Goal: Task Accomplishment & Management: Manage account settings

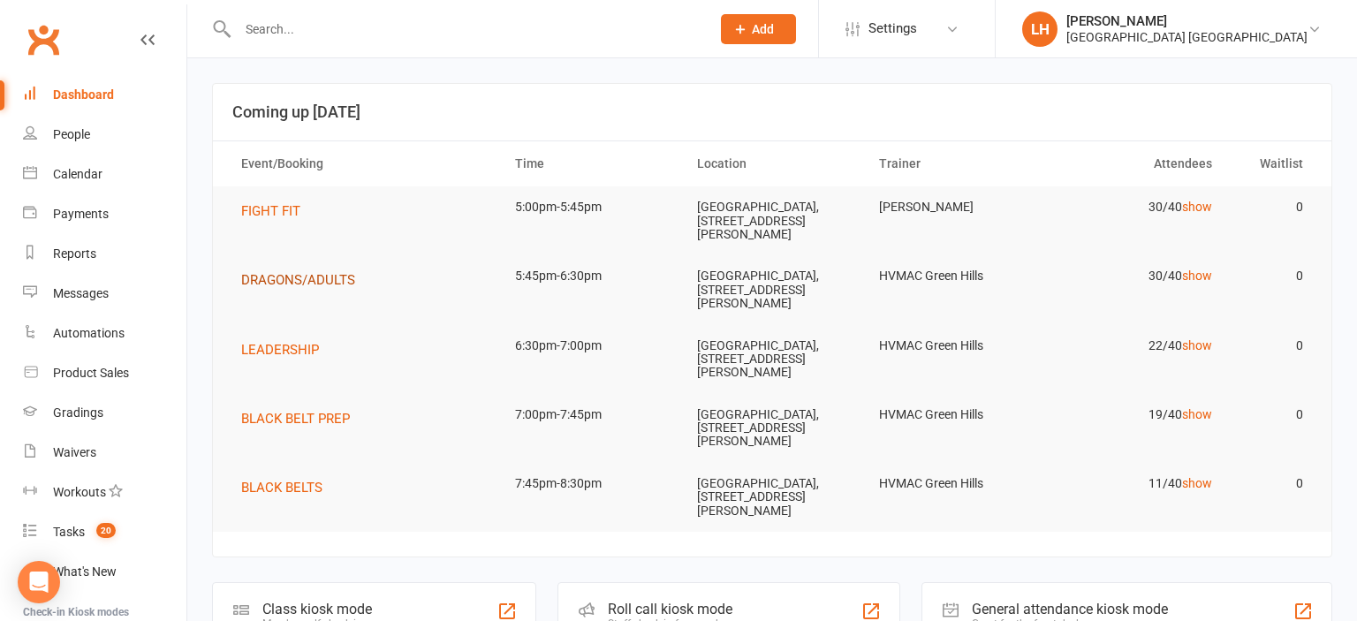
click at [320, 281] on span "DRAGONS/ADULTS" at bounding box center [298, 280] width 114 height 16
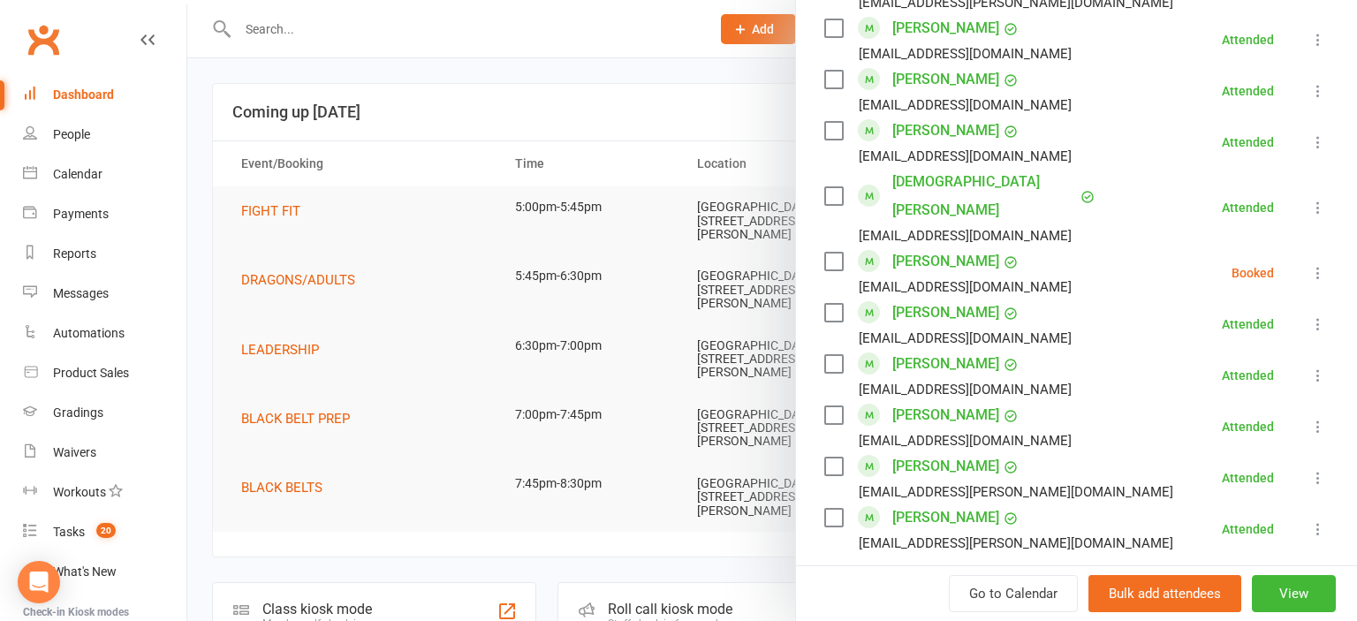
scroll to position [1560, 0]
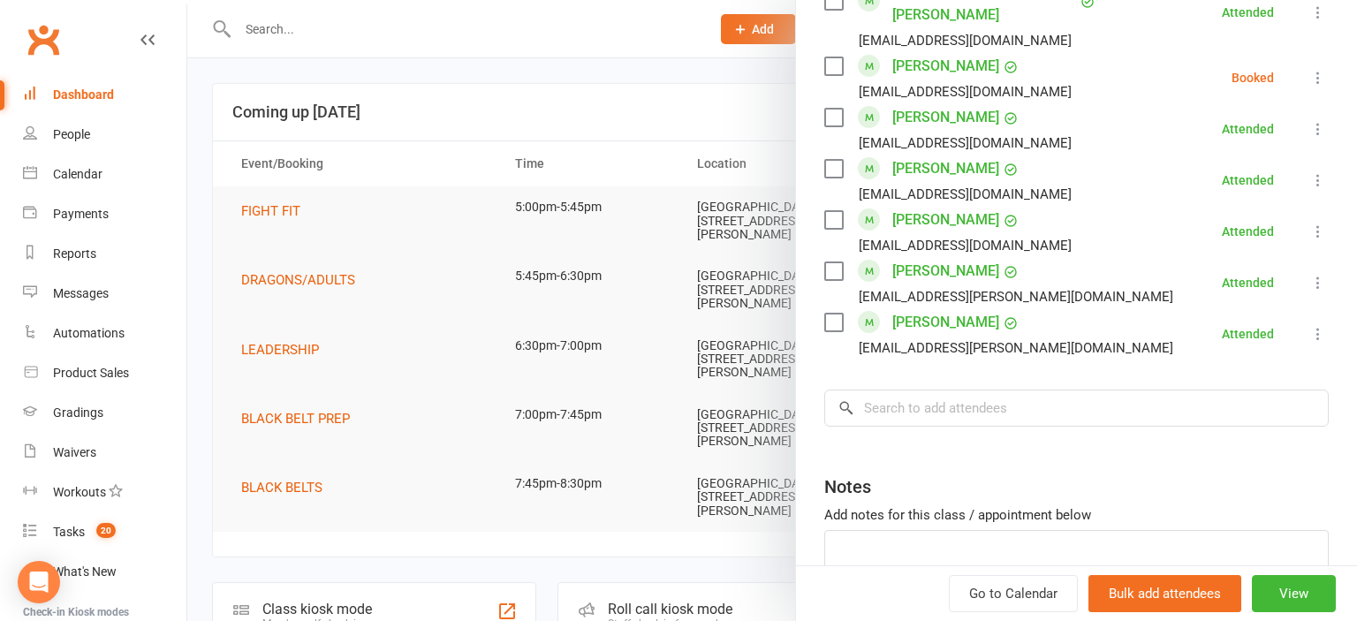
click at [602, 135] on div at bounding box center [772, 310] width 1170 height 621
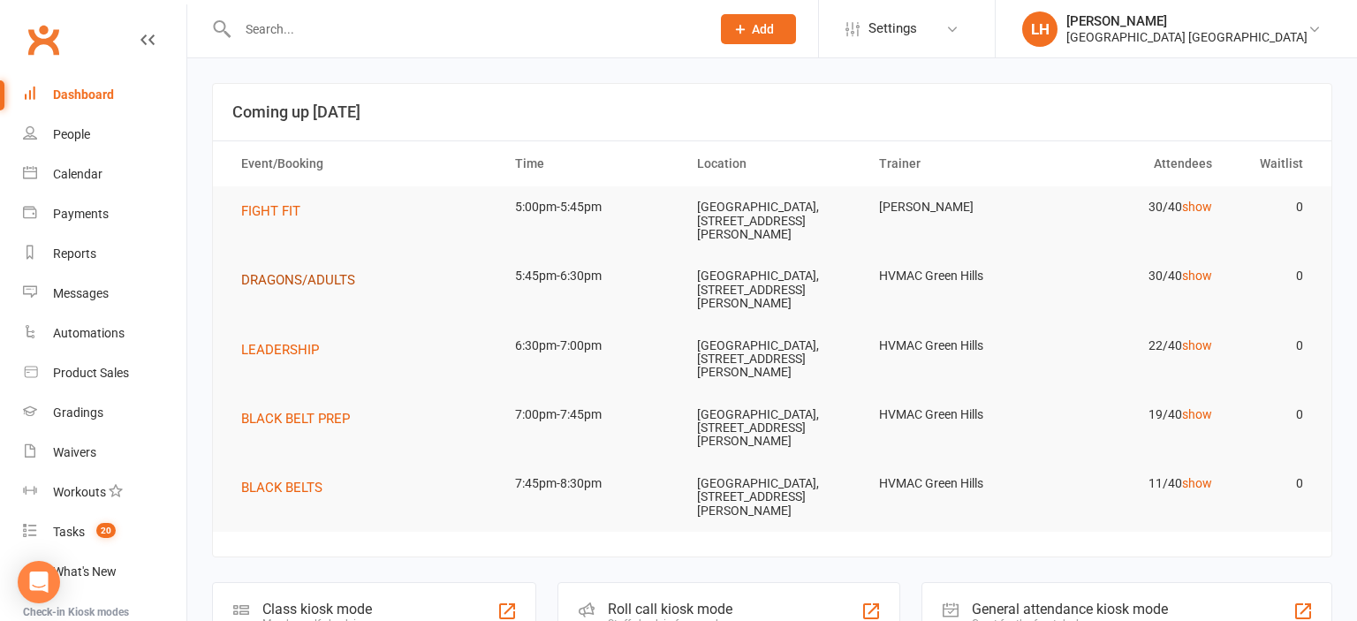
click at [324, 280] on span "DRAGONS/ADULTS" at bounding box center [298, 280] width 114 height 16
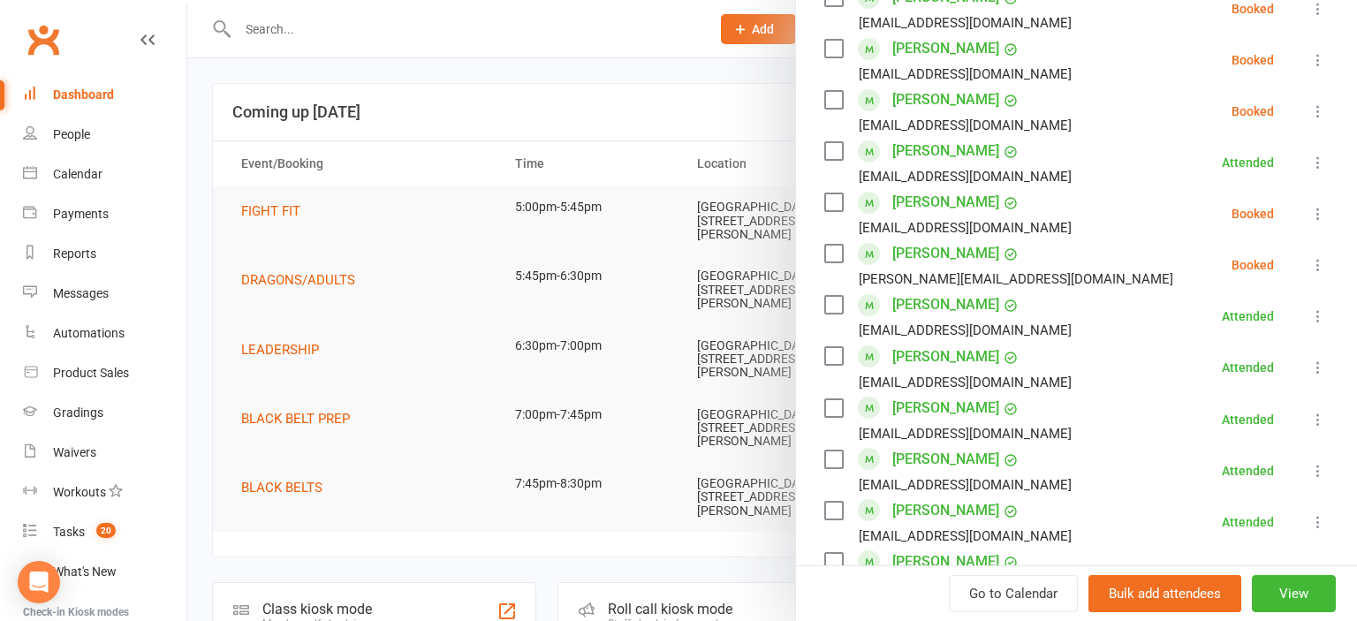
scroll to position [1365, 0]
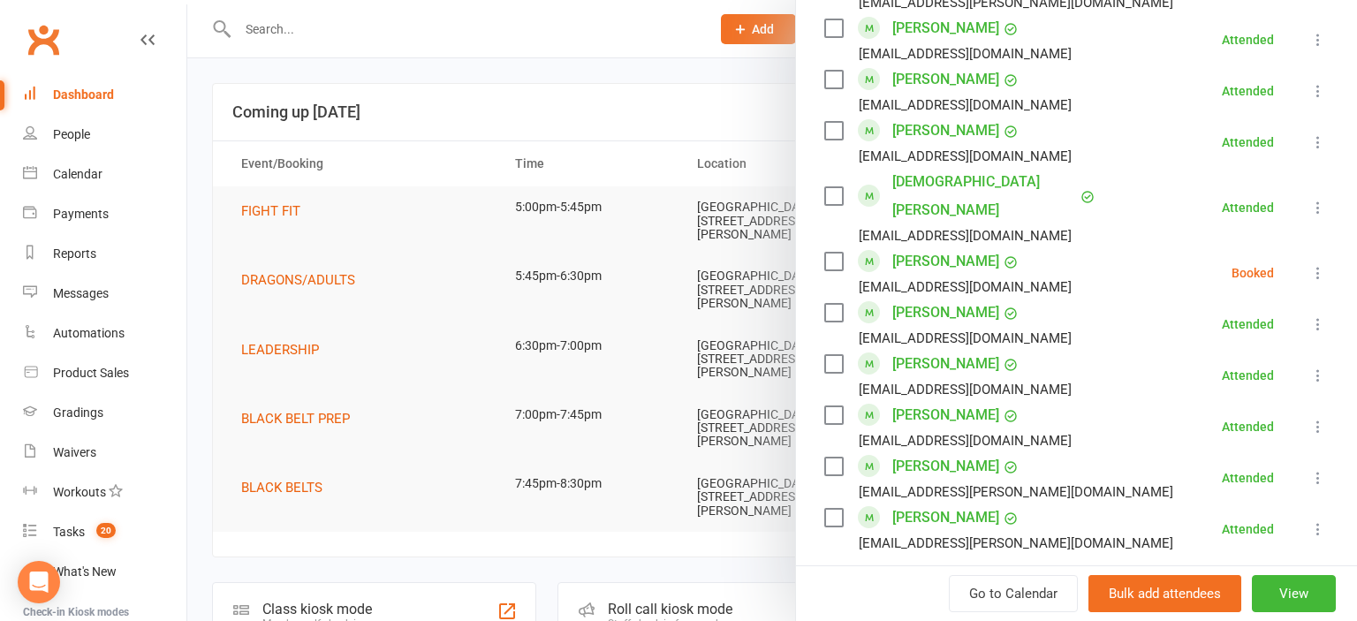
click at [662, 95] on div at bounding box center [772, 310] width 1170 height 621
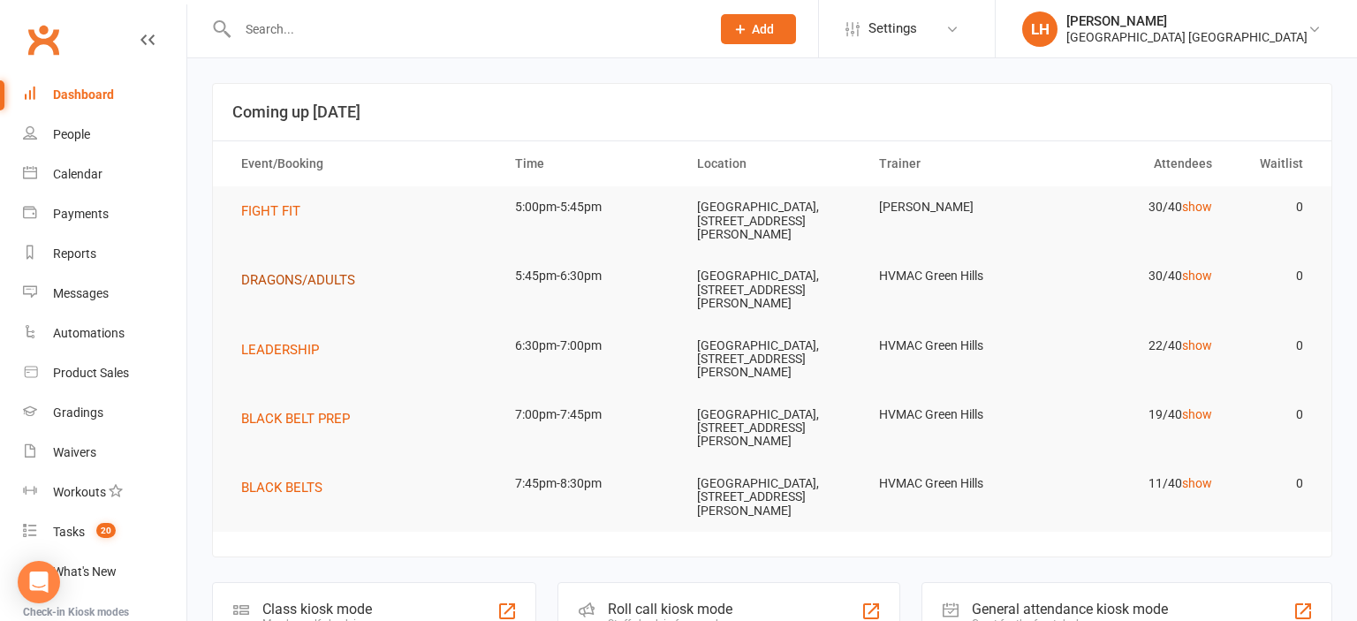
click at [307, 271] on button "DRAGONS/ADULTS" at bounding box center [304, 279] width 126 height 21
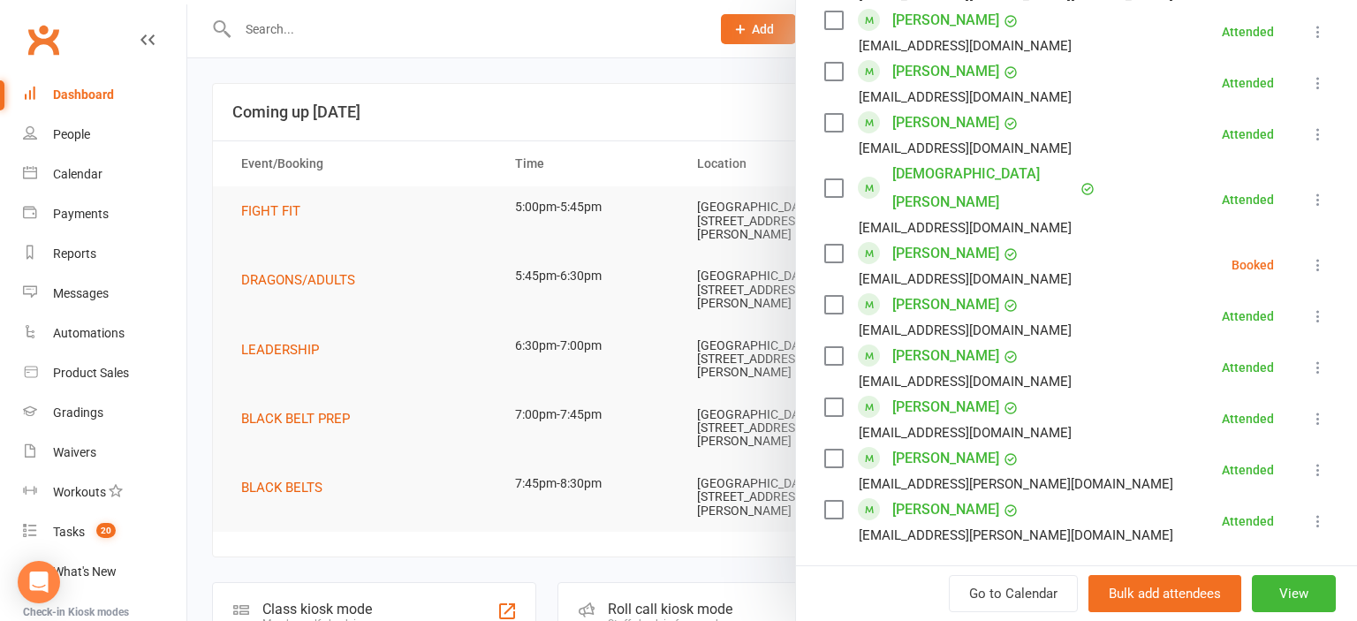
scroll to position [1463, 0]
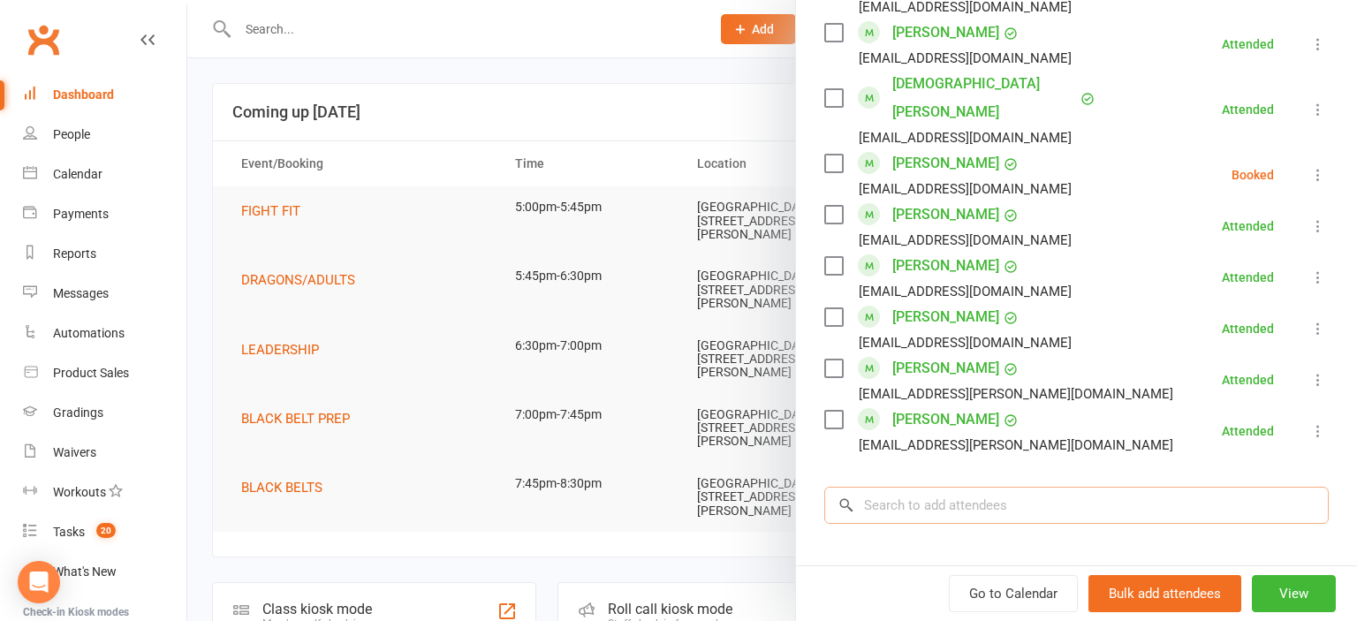
click at [999, 487] on input "search" at bounding box center [1076, 505] width 504 height 37
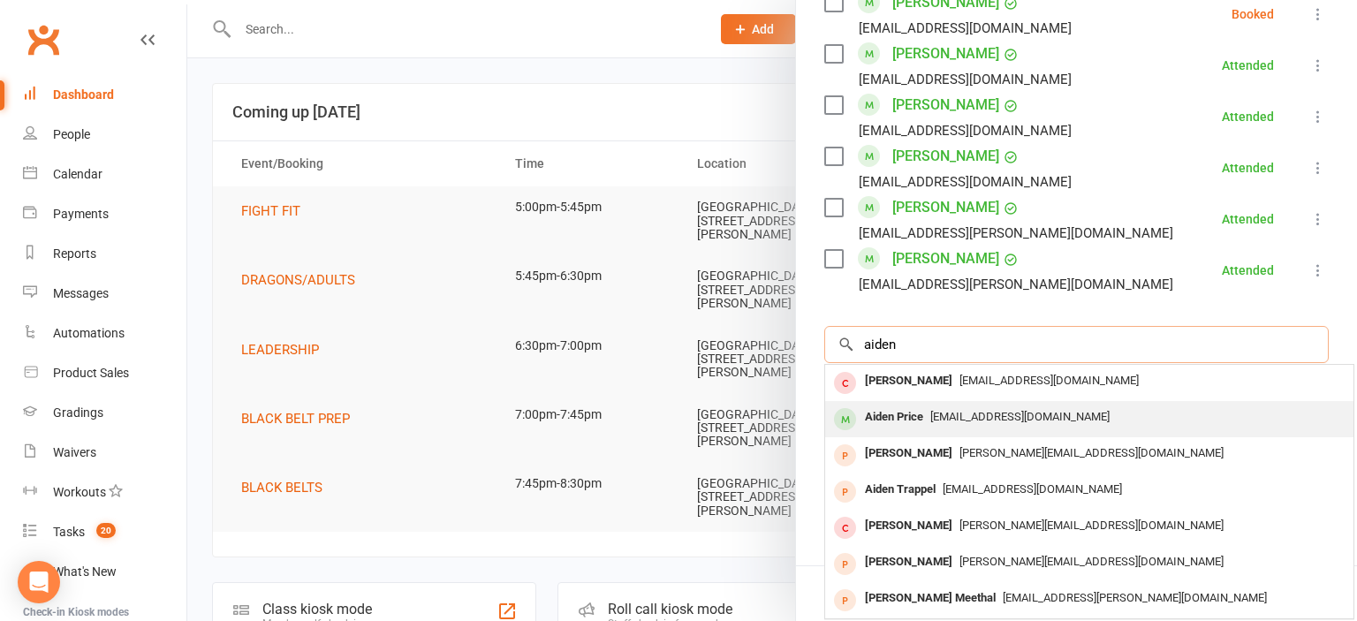
scroll to position [1642, 0]
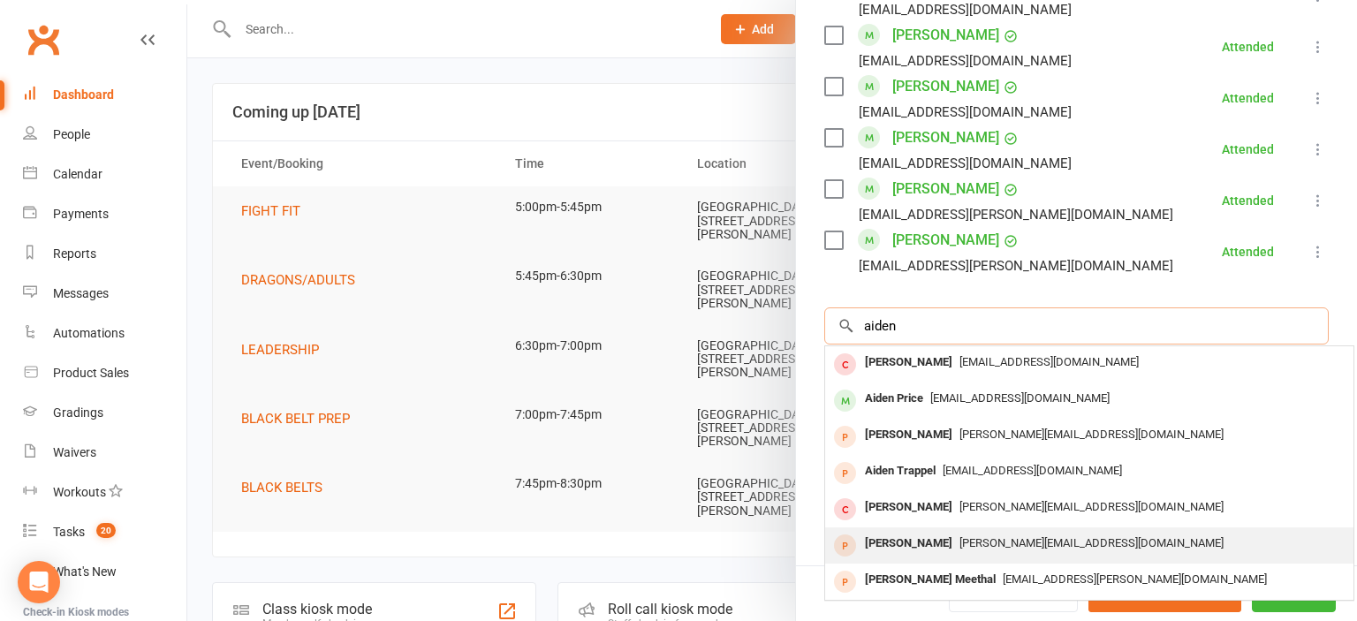
type input "aiden"
click at [1005, 536] on span "melissa.maleklov@gmail.com" at bounding box center [1091, 542] width 264 height 13
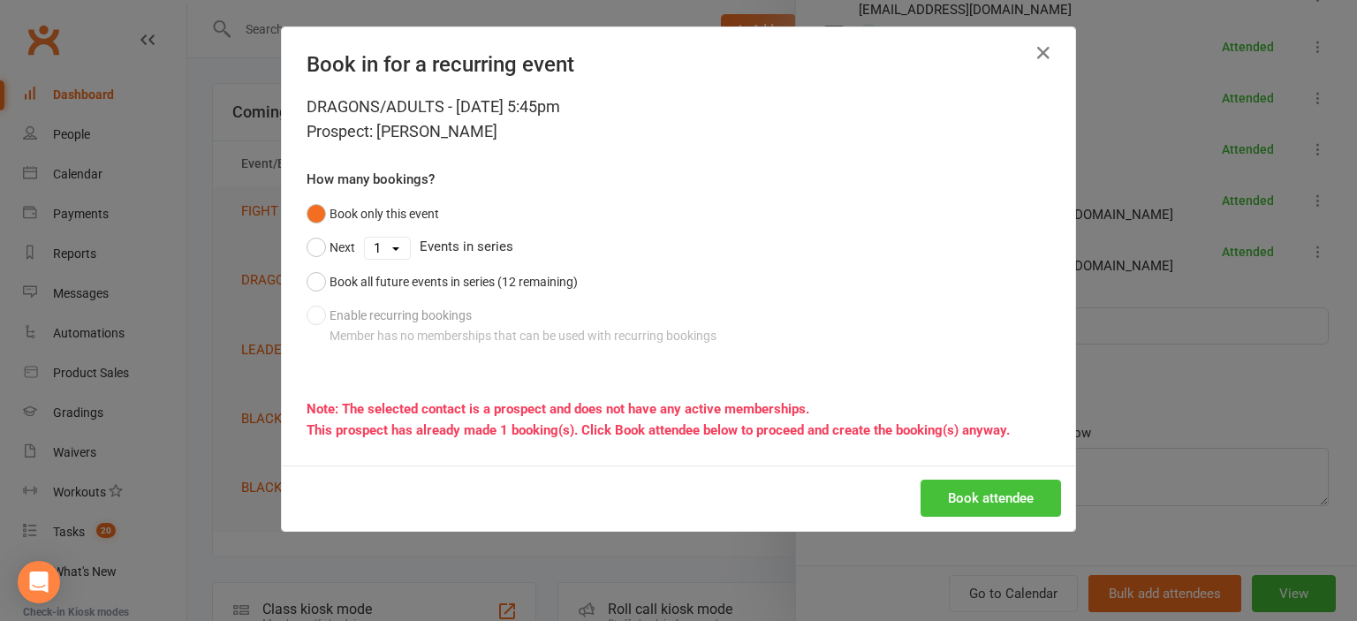
click at [1027, 500] on button "Book attendee" at bounding box center [990, 498] width 140 height 37
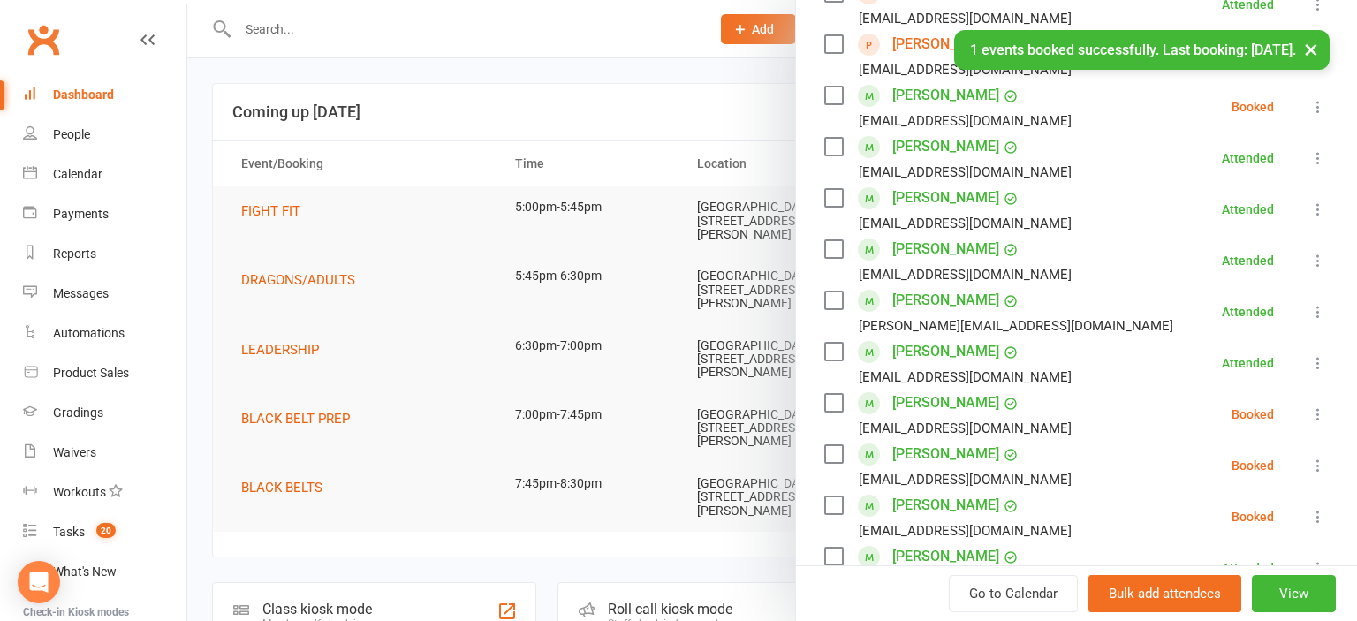
scroll to position [328, 0]
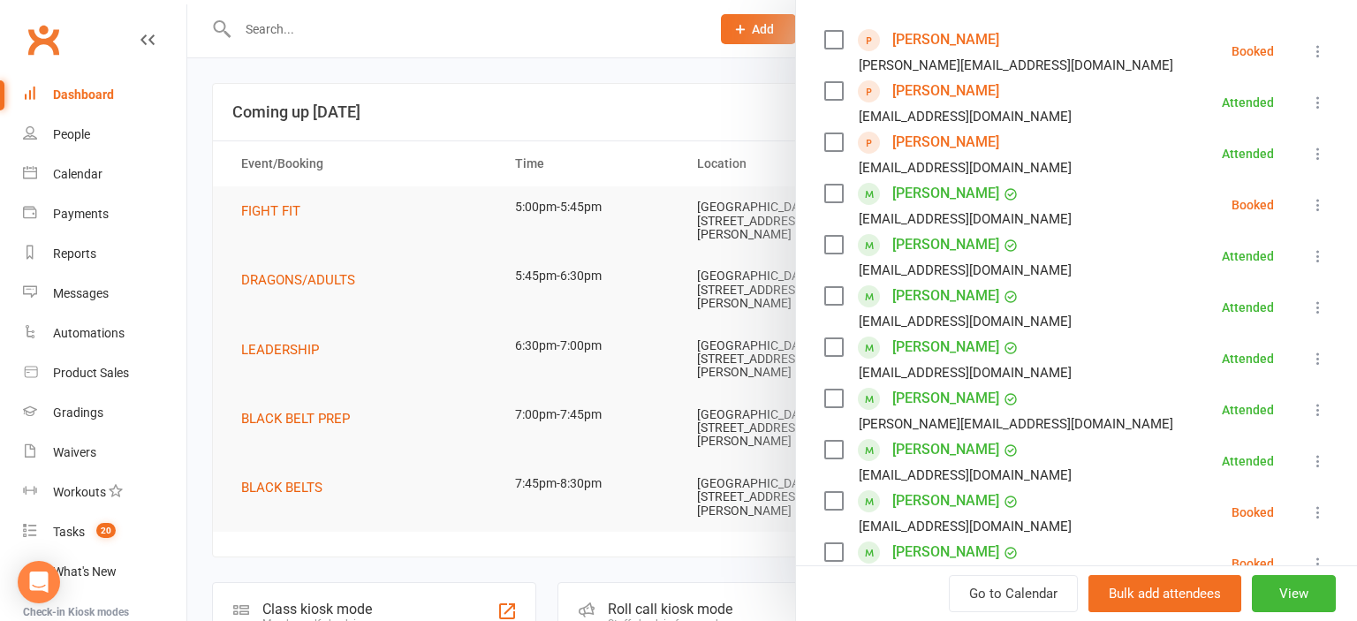
click at [1316, 48] on icon at bounding box center [1318, 51] width 18 height 18
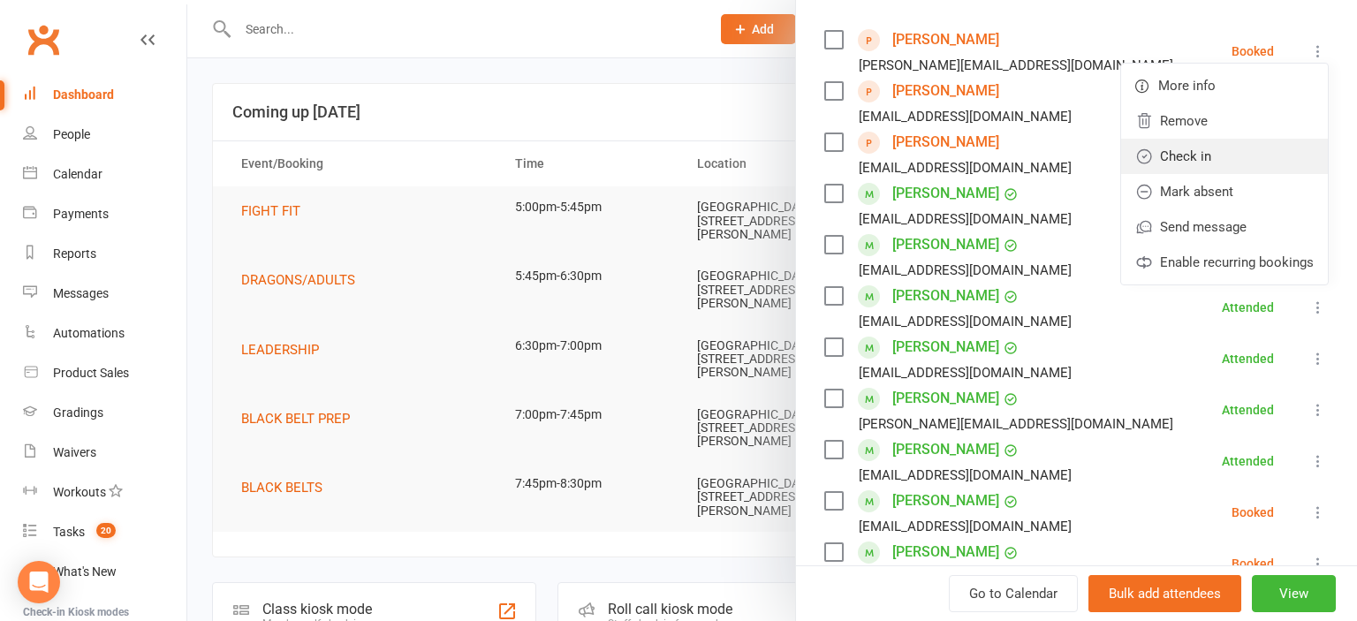
click at [1260, 146] on link "Check in" at bounding box center [1224, 156] width 207 height 35
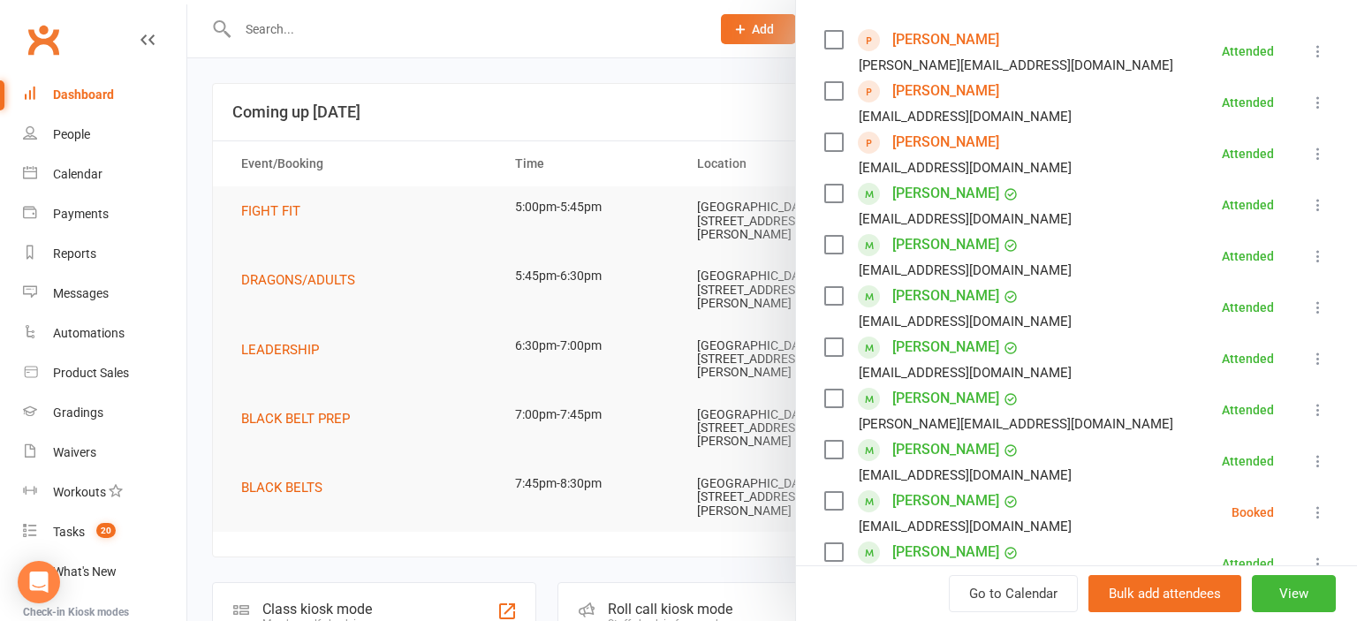
click at [466, 110] on div at bounding box center [772, 310] width 1170 height 621
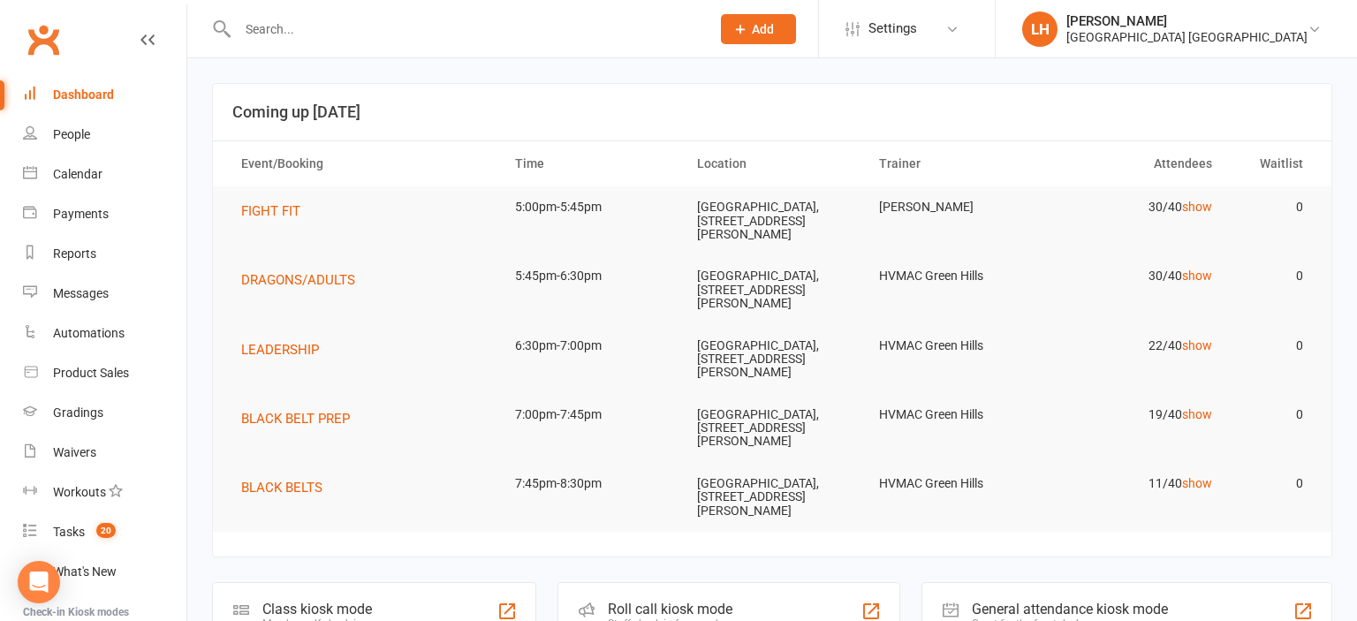
click at [304, 40] on div at bounding box center [772, 310] width 1170 height 621
click at [297, 25] on input "text" at bounding box center [465, 29] width 466 height 25
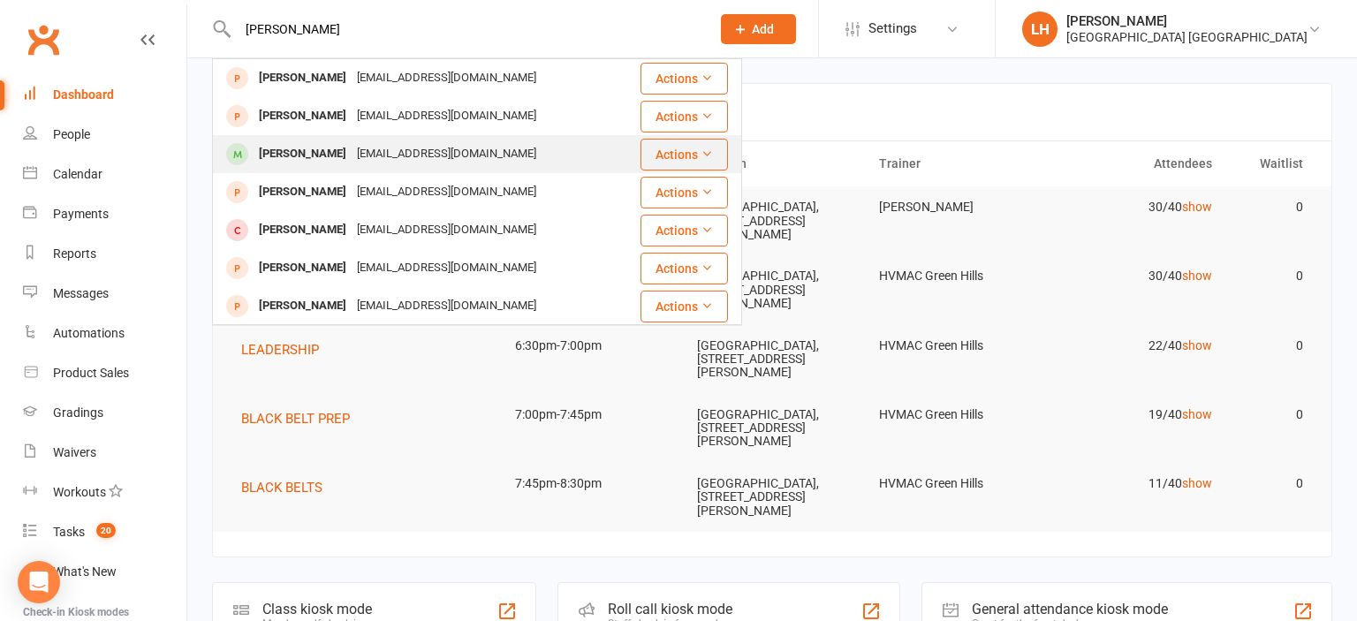
type input "angela"
click at [326, 157] on div "[PERSON_NAME]" at bounding box center [303, 154] width 98 height 26
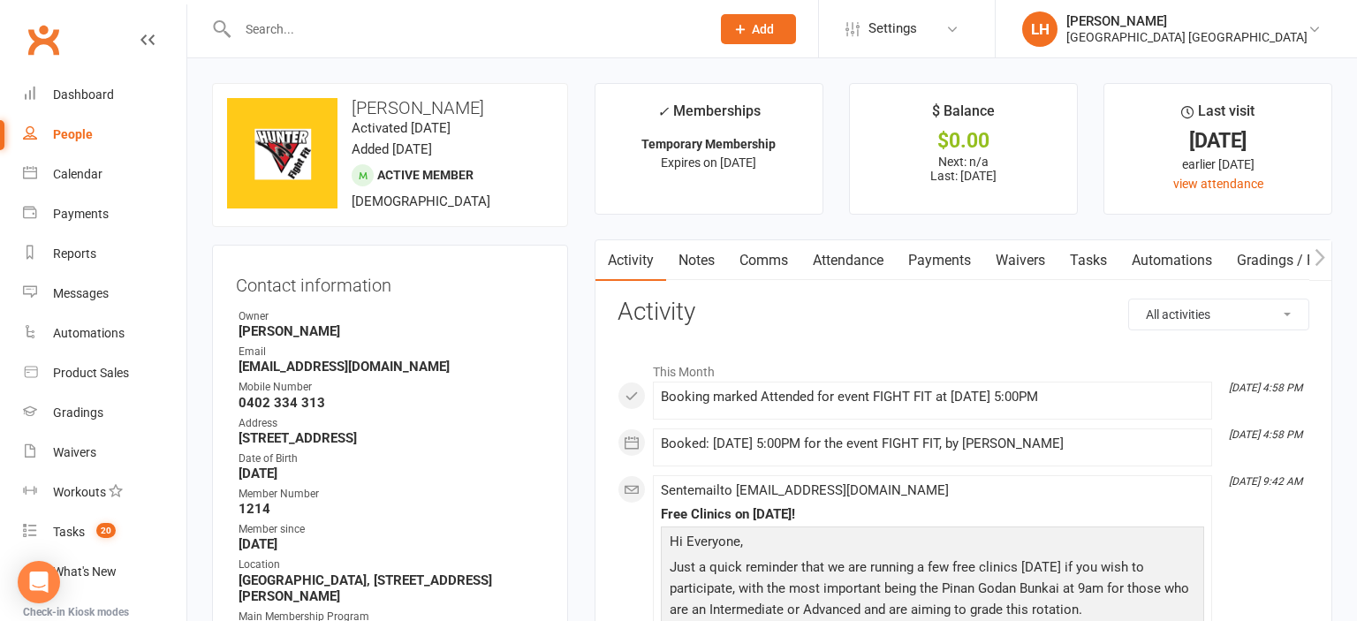
drag, startPoint x: 942, startPoint y: 249, endPoint x: 943, endPoint y: 262, distance: 13.3
click at [942, 250] on link "Payments" at bounding box center [939, 260] width 87 height 41
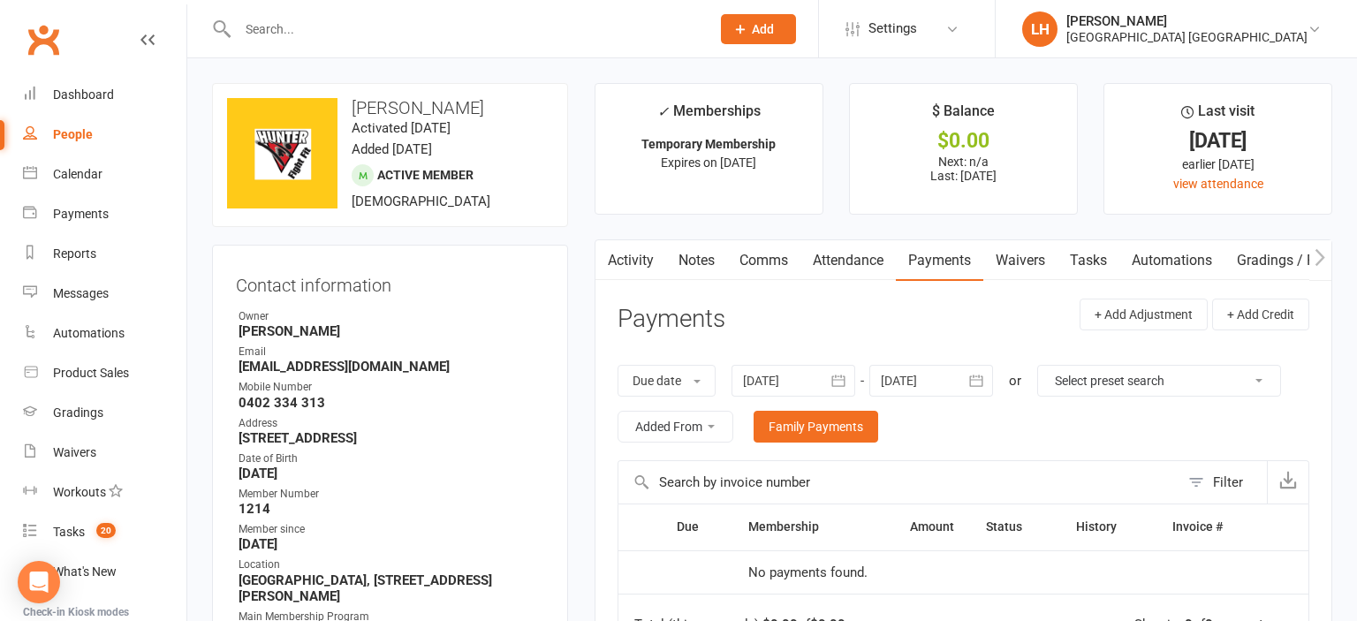
click at [841, 386] on icon "button" at bounding box center [838, 381] width 18 height 18
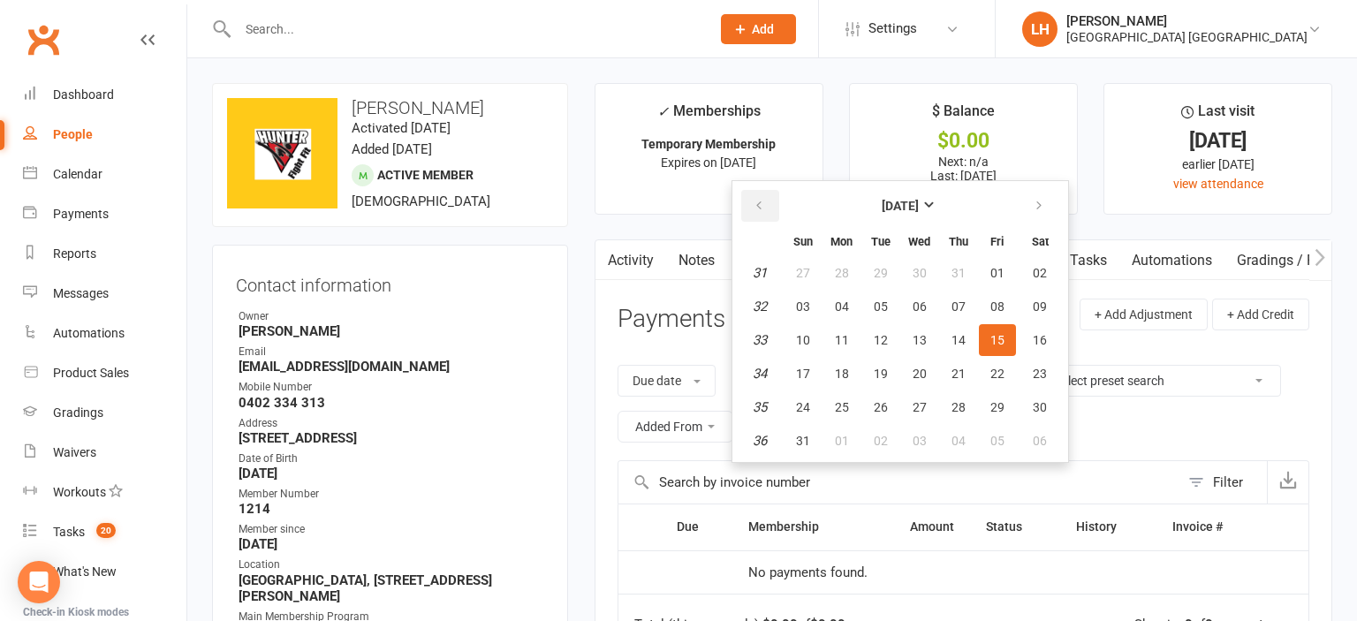
click at [764, 208] on icon "button" at bounding box center [759, 206] width 12 height 14
click at [762, 208] on icon "button" at bounding box center [759, 206] width 12 height 14
click at [762, 207] on icon "button" at bounding box center [759, 206] width 12 height 14
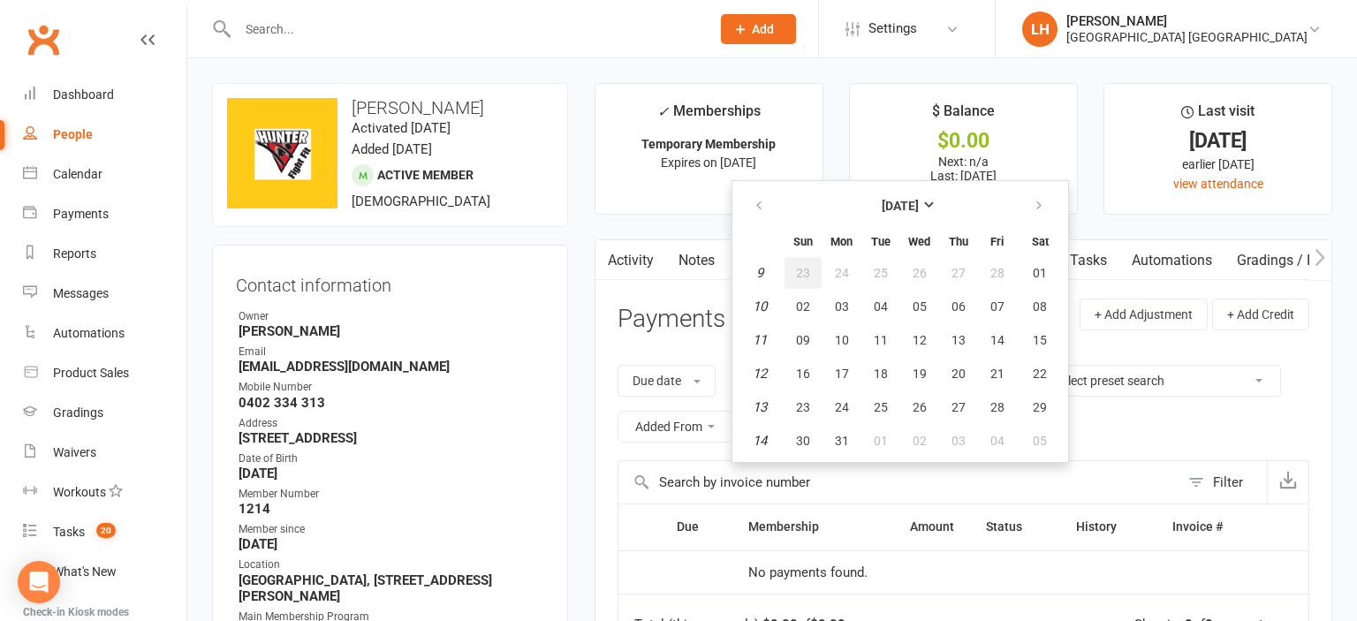
click at [804, 273] on span "23" at bounding box center [803, 273] width 14 height 14
type input "23 Feb 2025"
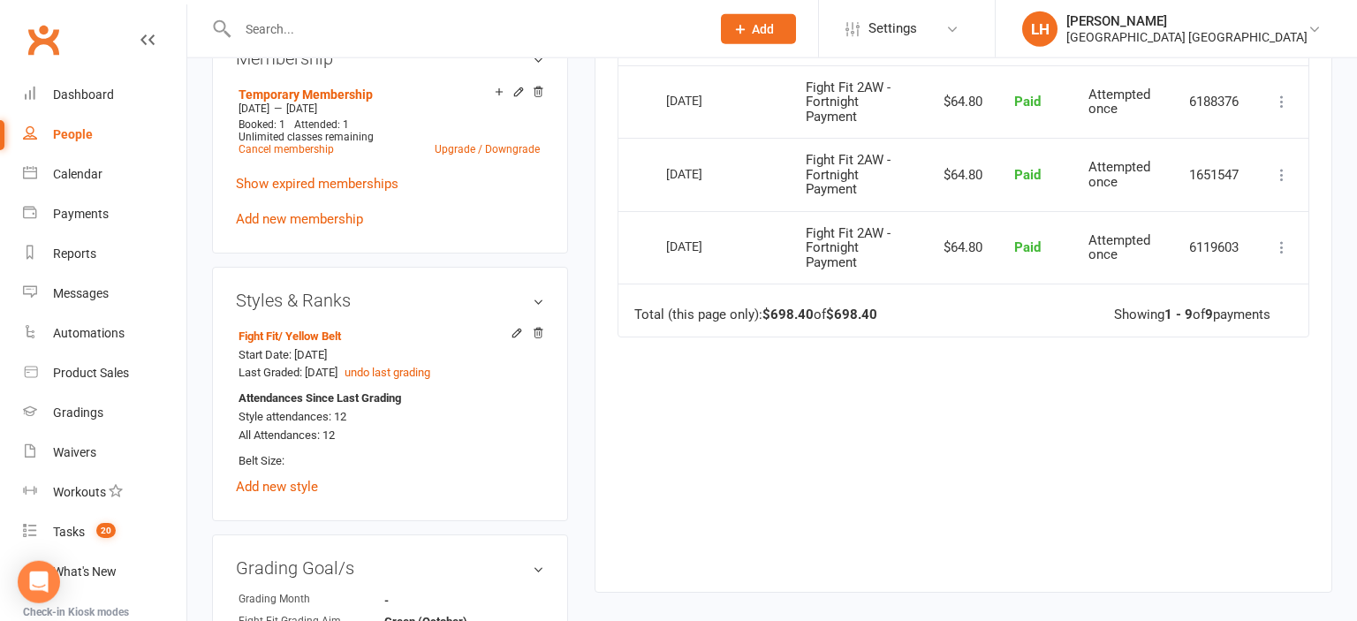
scroll to position [933, 0]
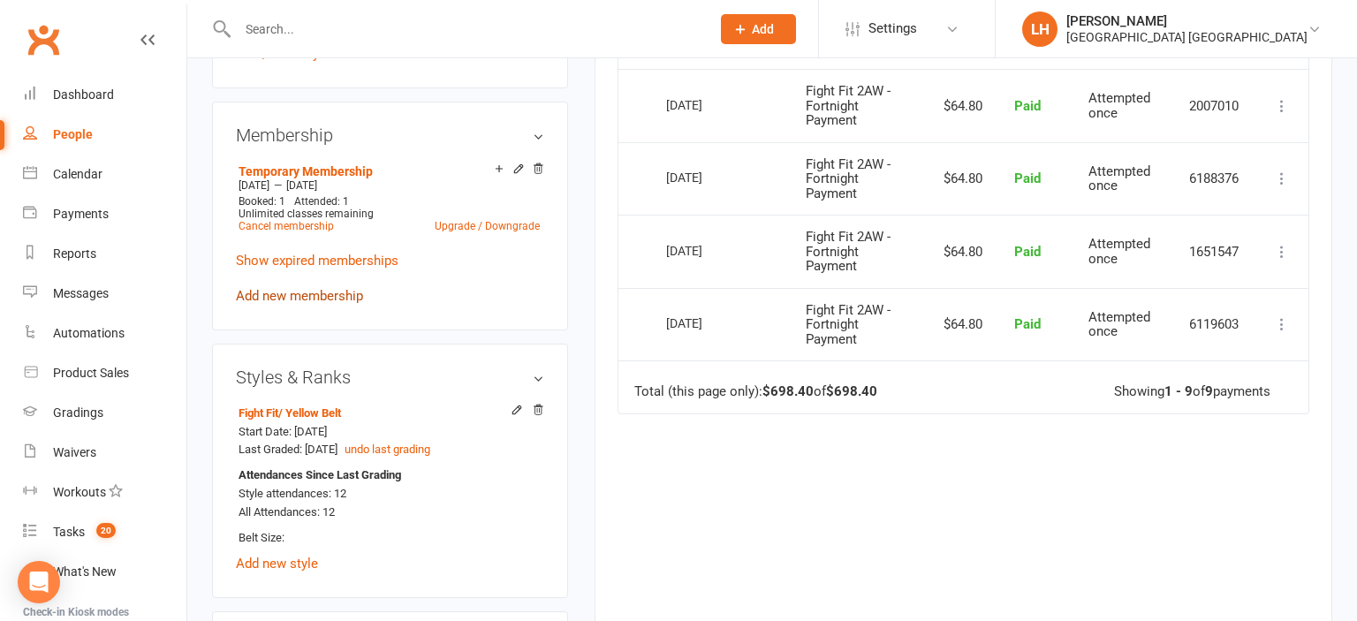
click at [298, 295] on link "Add new membership" at bounding box center [299, 296] width 127 height 16
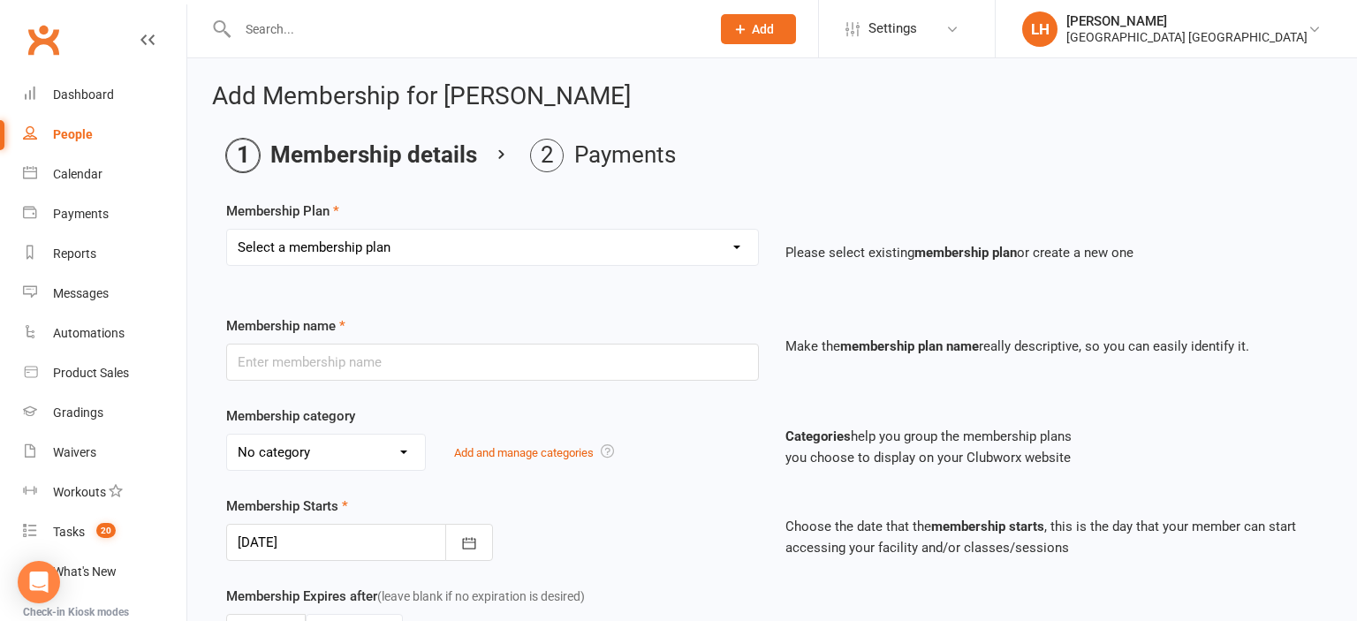
click at [227, 230] on select "Select a membership plan Create new Membership Plan Temporary Membership OFR BB…" at bounding box center [492, 247] width 531 height 35
select select "44"
click option "OAW PIF (10 lesson block)" at bounding box center [0, 0] width 0 height 0
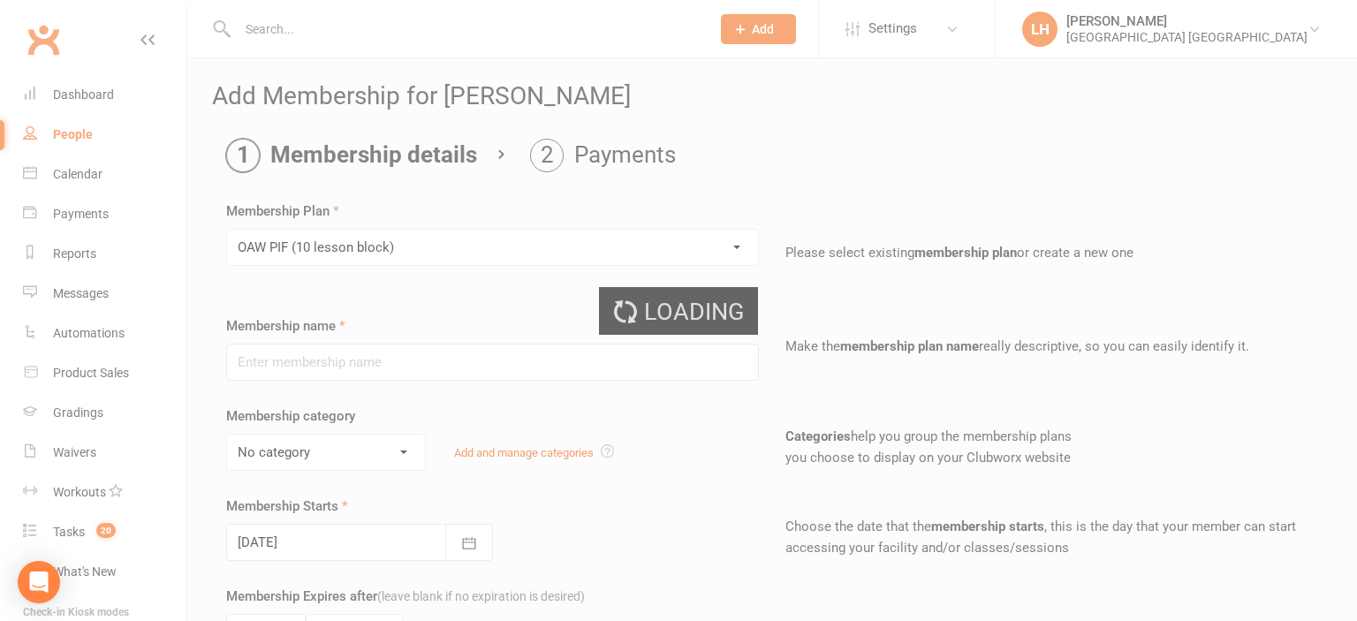
type input "OAW PIF (10 lesson block)"
select select "0"
type input "0"
select select "2"
type input "10"
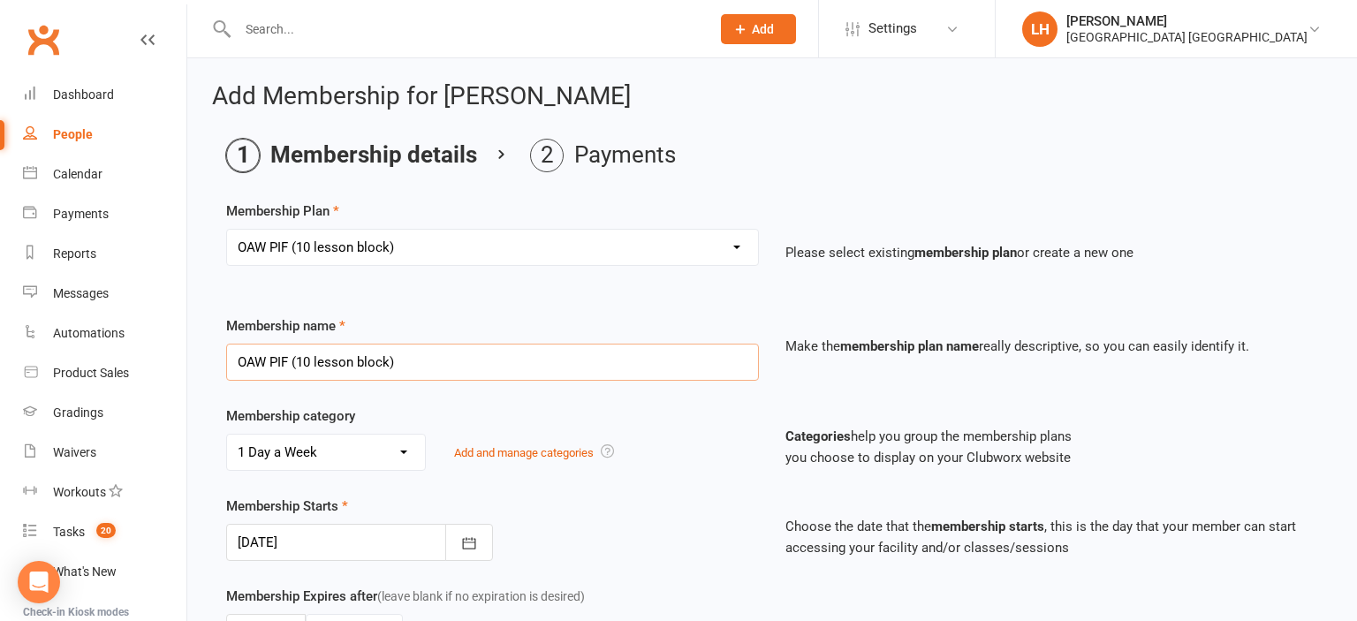
drag, startPoint x: 264, startPoint y: 362, endPoint x: 275, endPoint y: 367, distance: 11.9
click at [266, 362] on input "OAW PIF (10 lesson block)" at bounding box center [492, 362] width 533 height 37
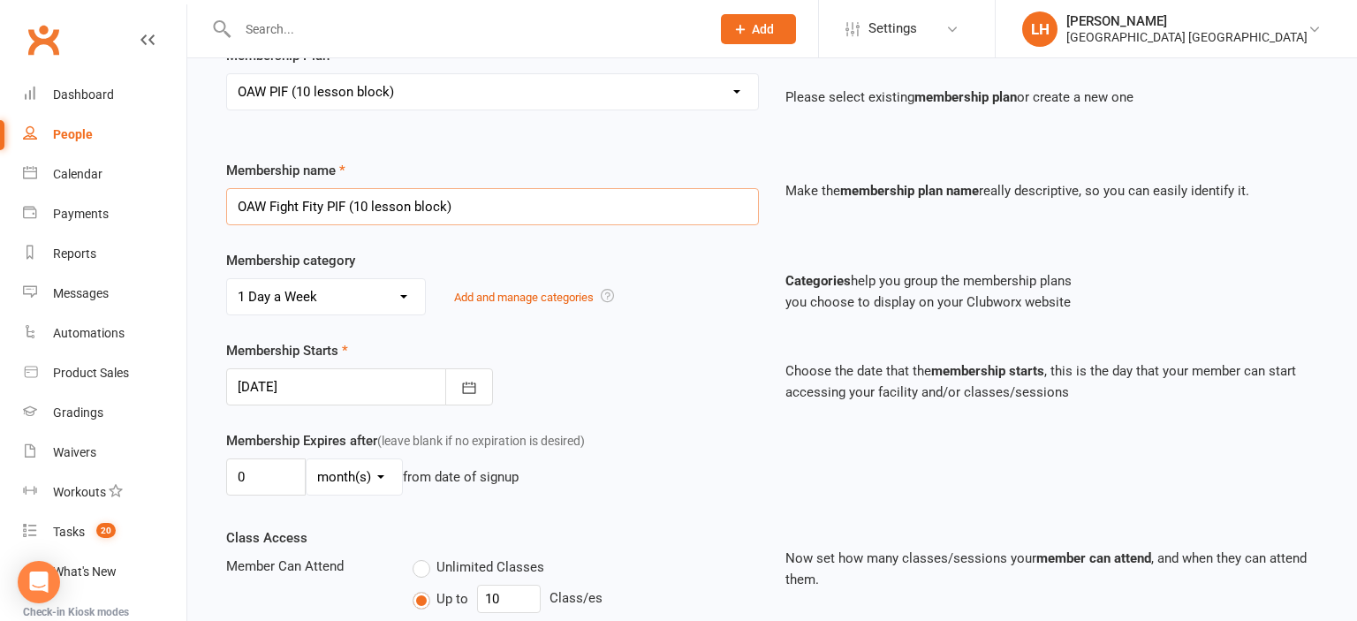
scroll to position [186, 0]
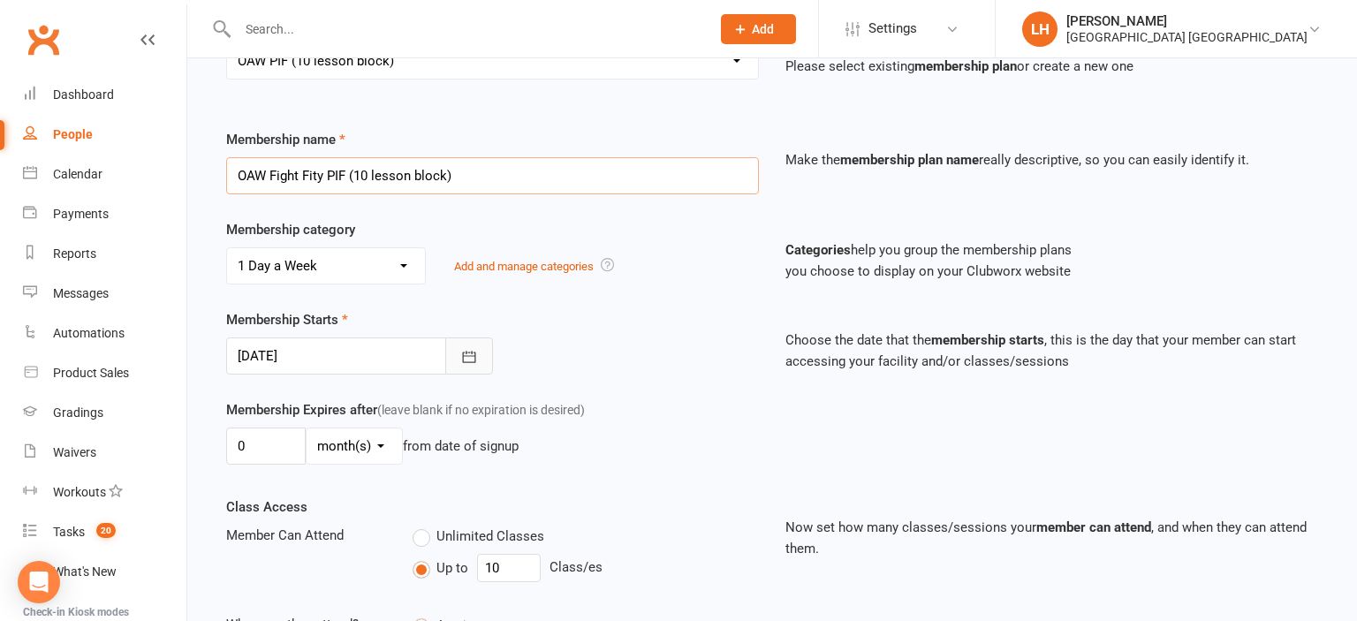
type input "OAW Fight Fity PIF (10 lesson block)"
click at [475, 353] on icon "button" at bounding box center [468, 356] width 13 height 11
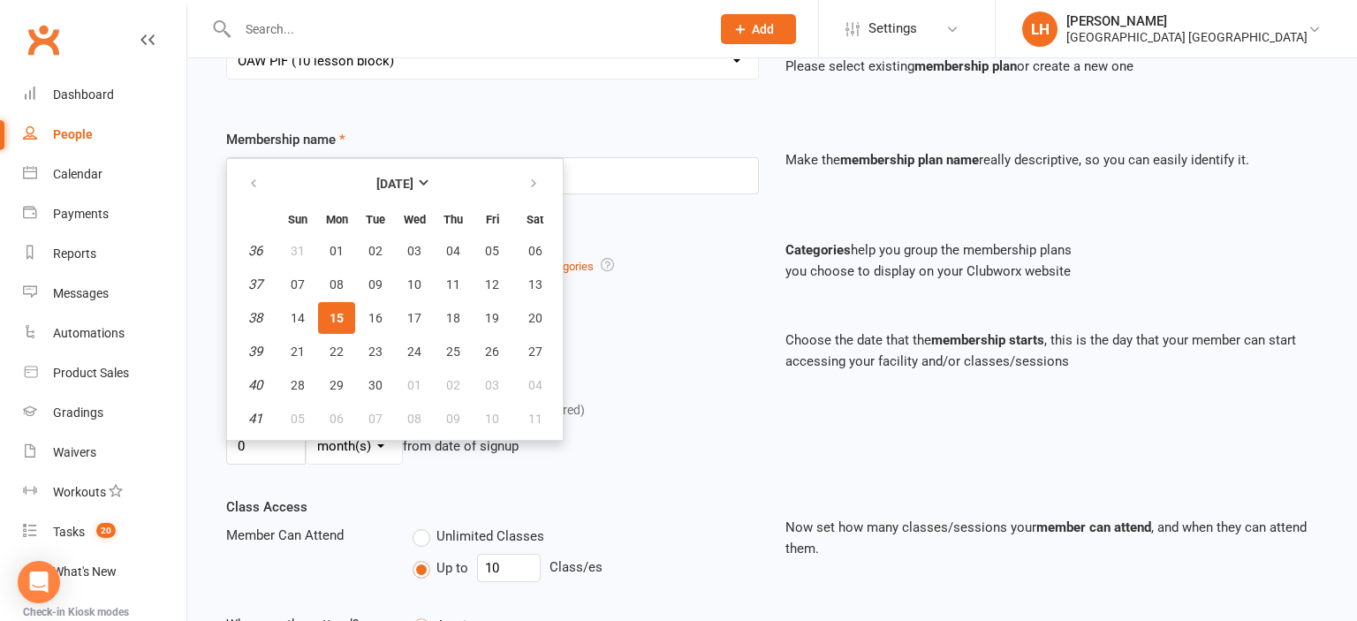
click at [631, 343] on div "Membership Starts 15 Sep 2025 September 2025 Sun Mon Tue Wed Thu Fri Sat 36 31 …" at bounding box center [492, 341] width 559 height 65
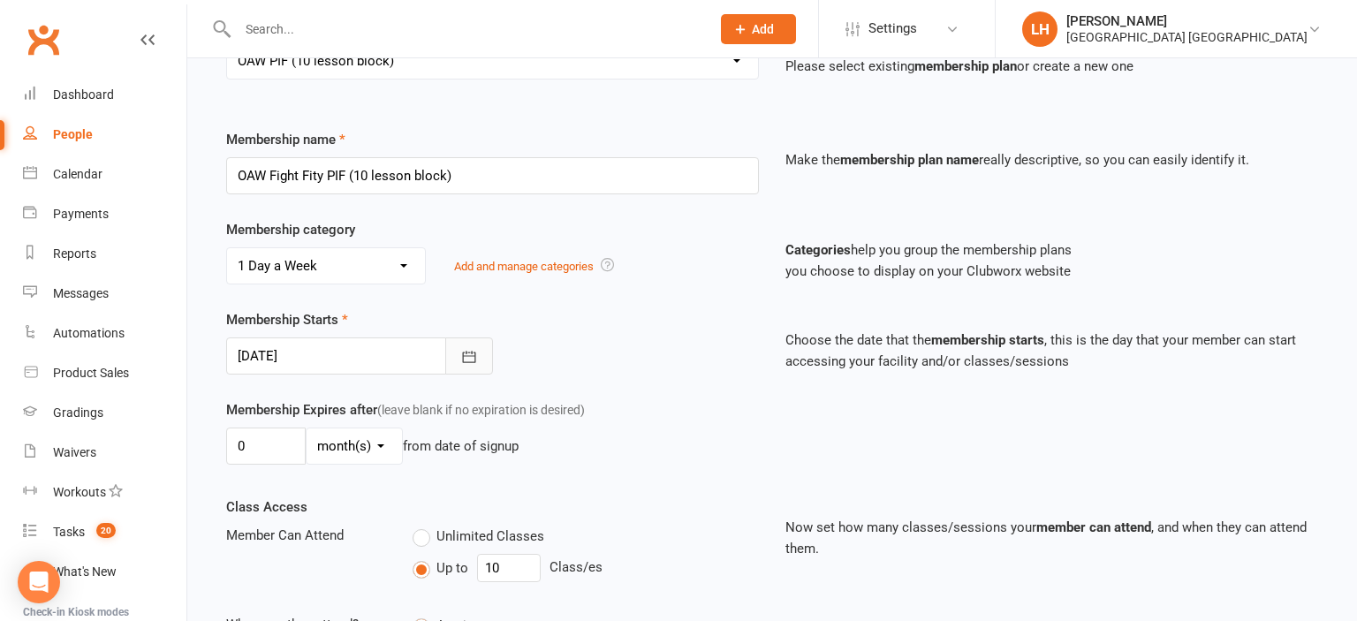
click at [481, 348] on button "button" at bounding box center [469, 355] width 48 height 37
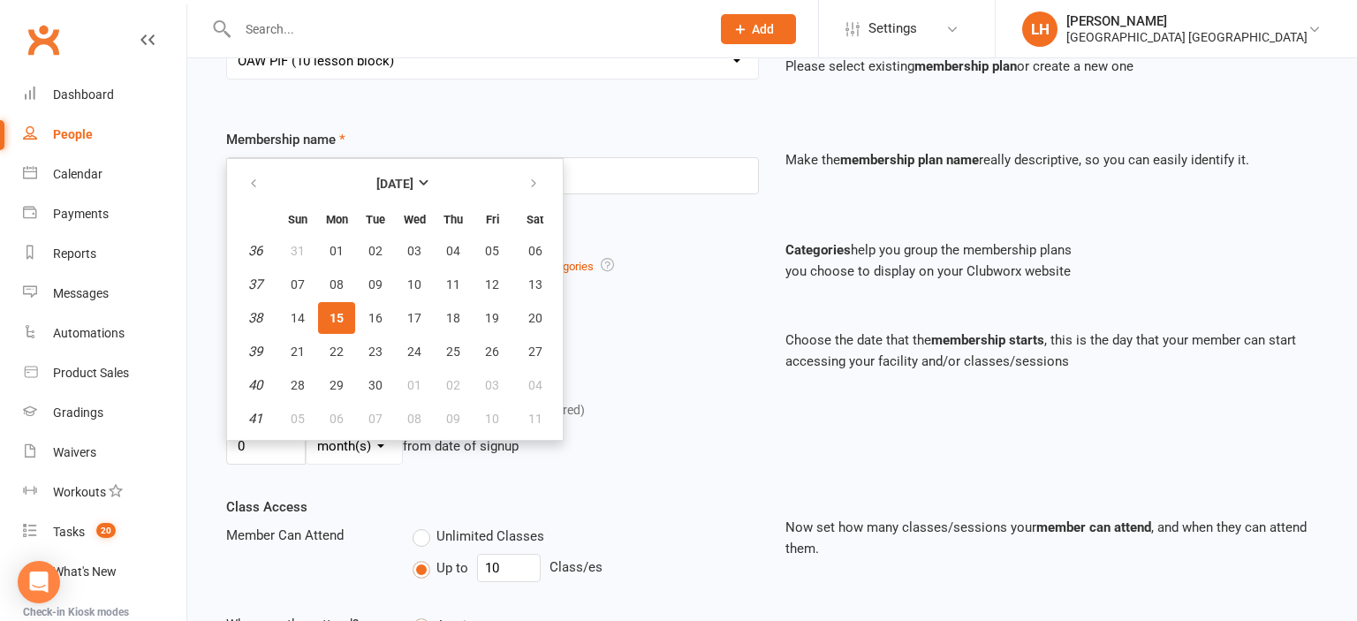
click at [657, 295] on div "Membership category No category 1 Day a Week 2 Days a Week BBC Add on Black Bel…" at bounding box center [772, 264] width 1118 height 90
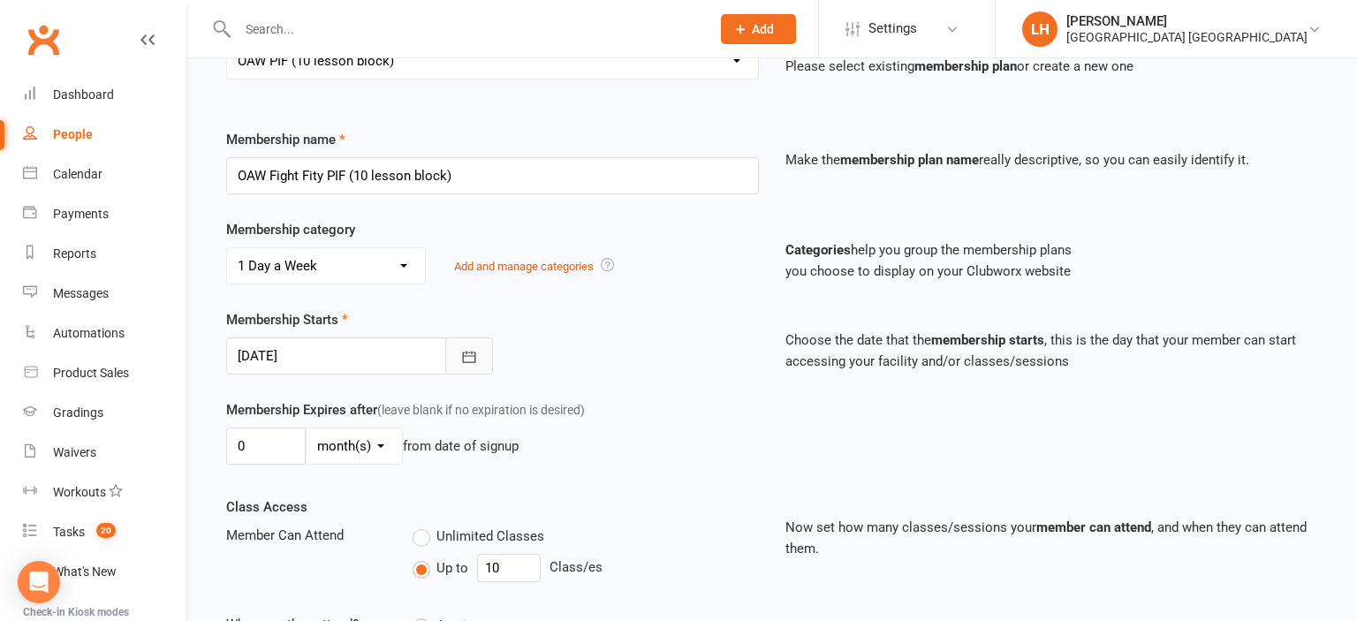
click at [475, 359] on icon "button" at bounding box center [468, 356] width 13 height 11
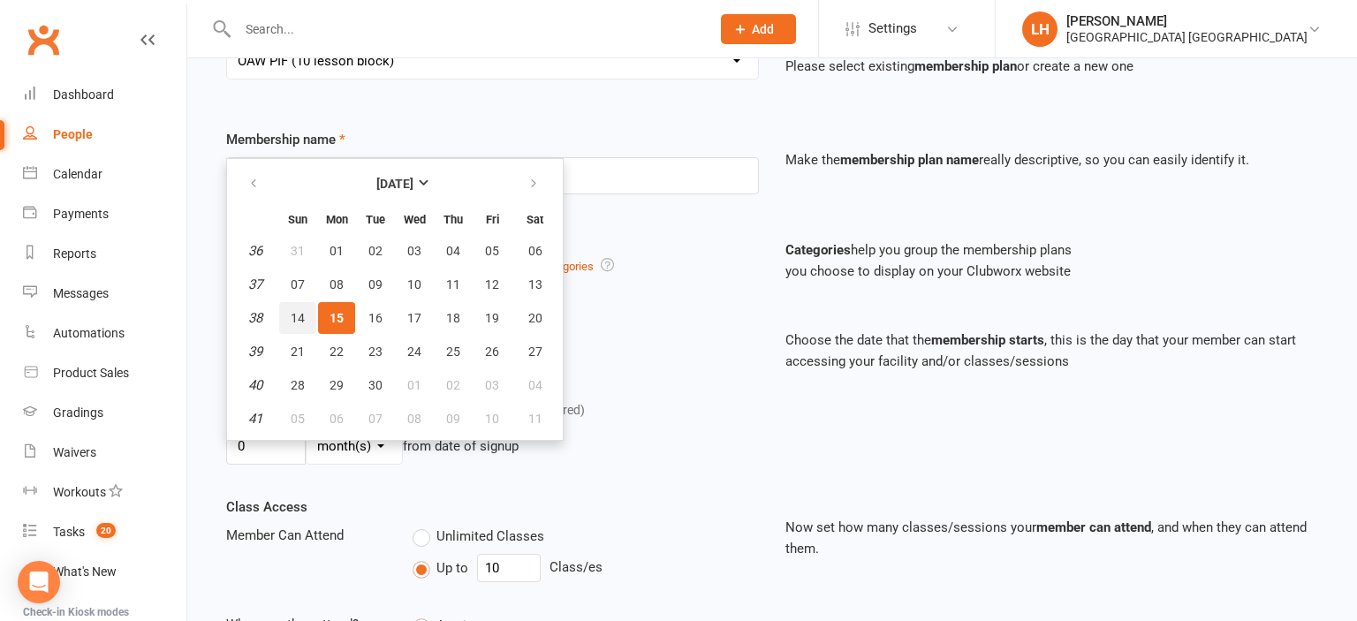
click at [299, 323] on span "14" at bounding box center [298, 318] width 14 height 14
type input "14 Sep 2025"
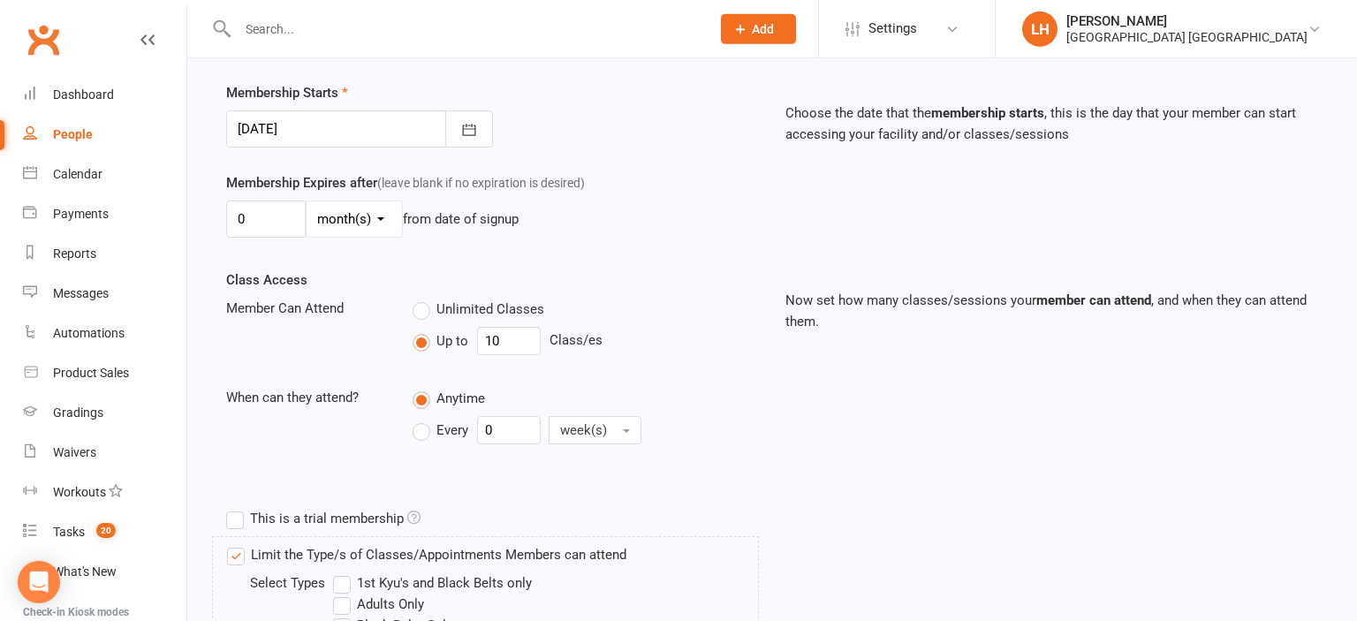
scroll to position [373, 0]
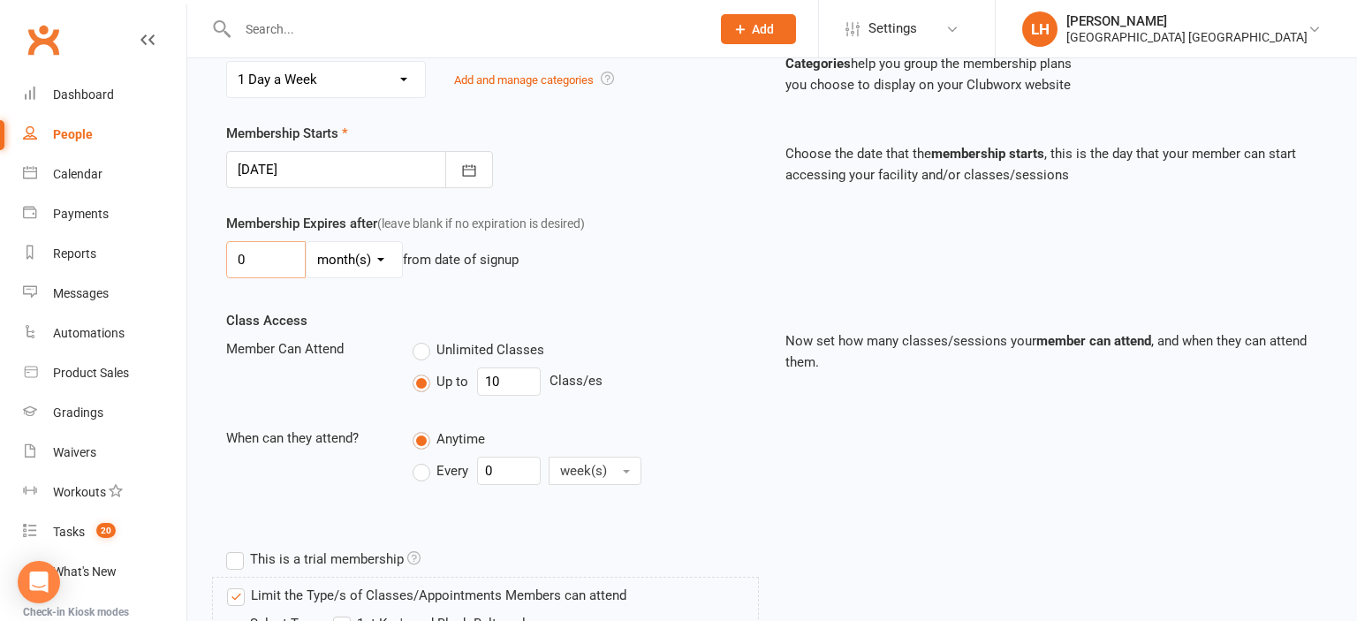
click at [261, 257] on input "0" at bounding box center [266, 259] width 80 height 37
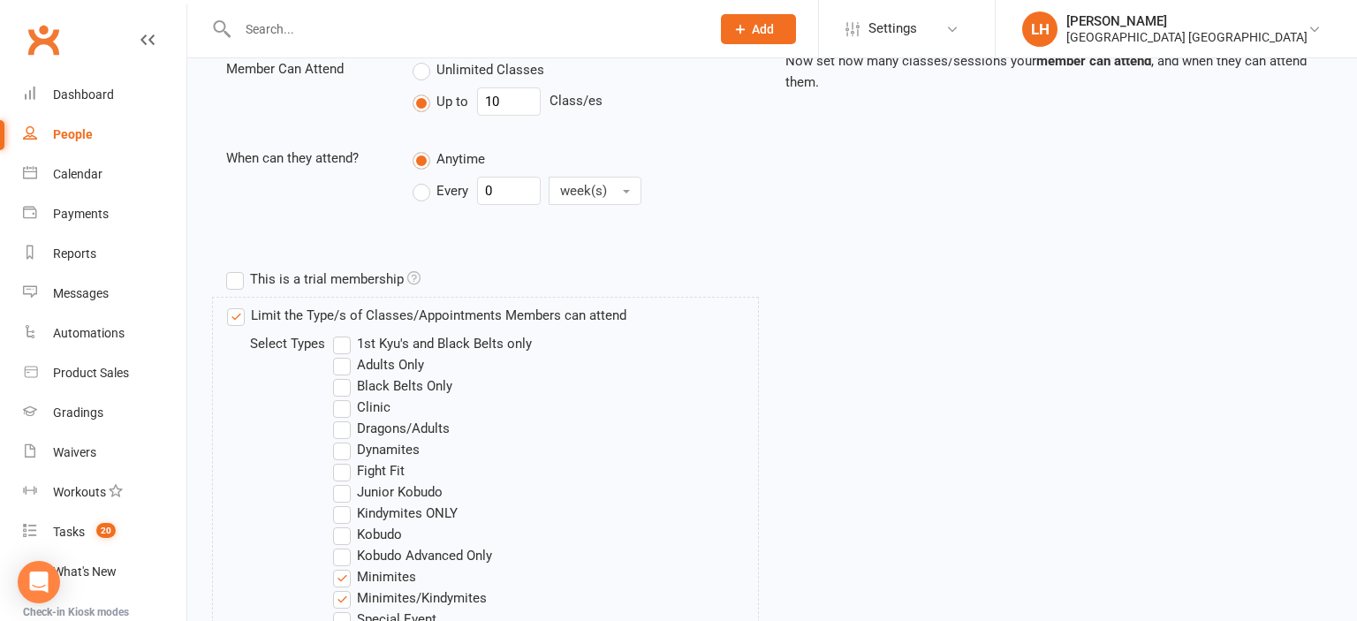
scroll to position [839, 0]
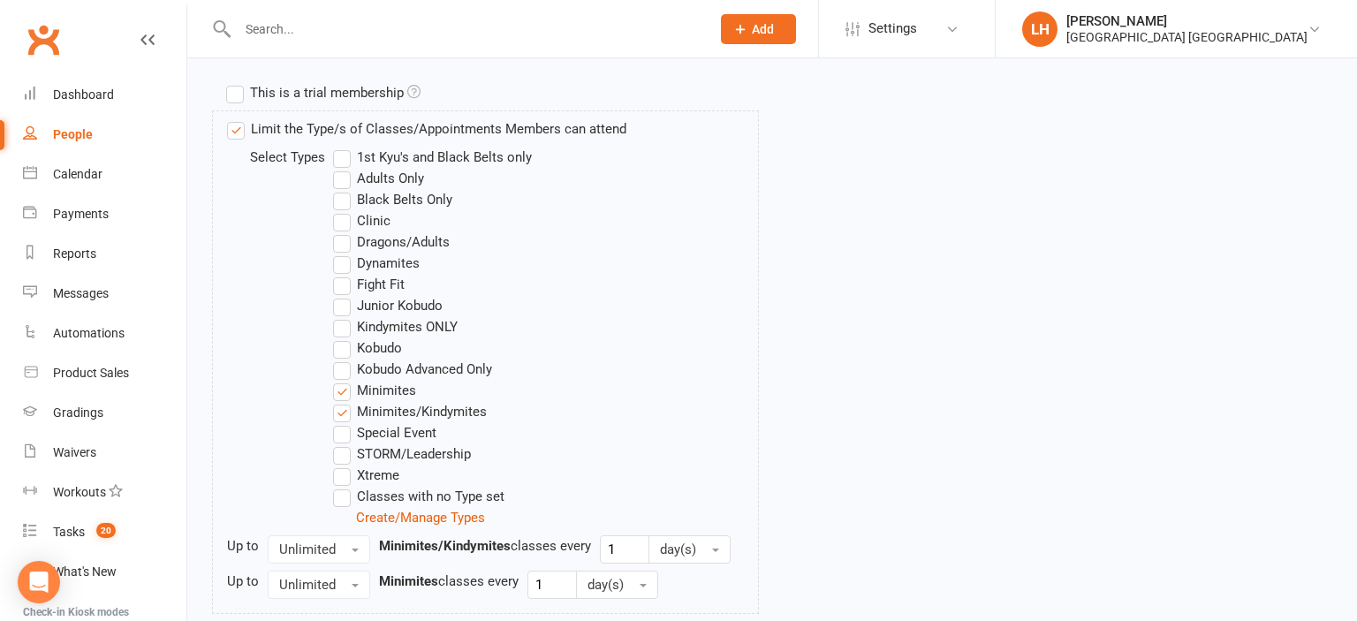
click at [344, 411] on label "Minimites/Kindymites" at bounding box center [410, 411] width 154 height 21
click at [344, 401] on input "Minimites/Kindymites" at bounding box center [338, 401] width 11 height 0
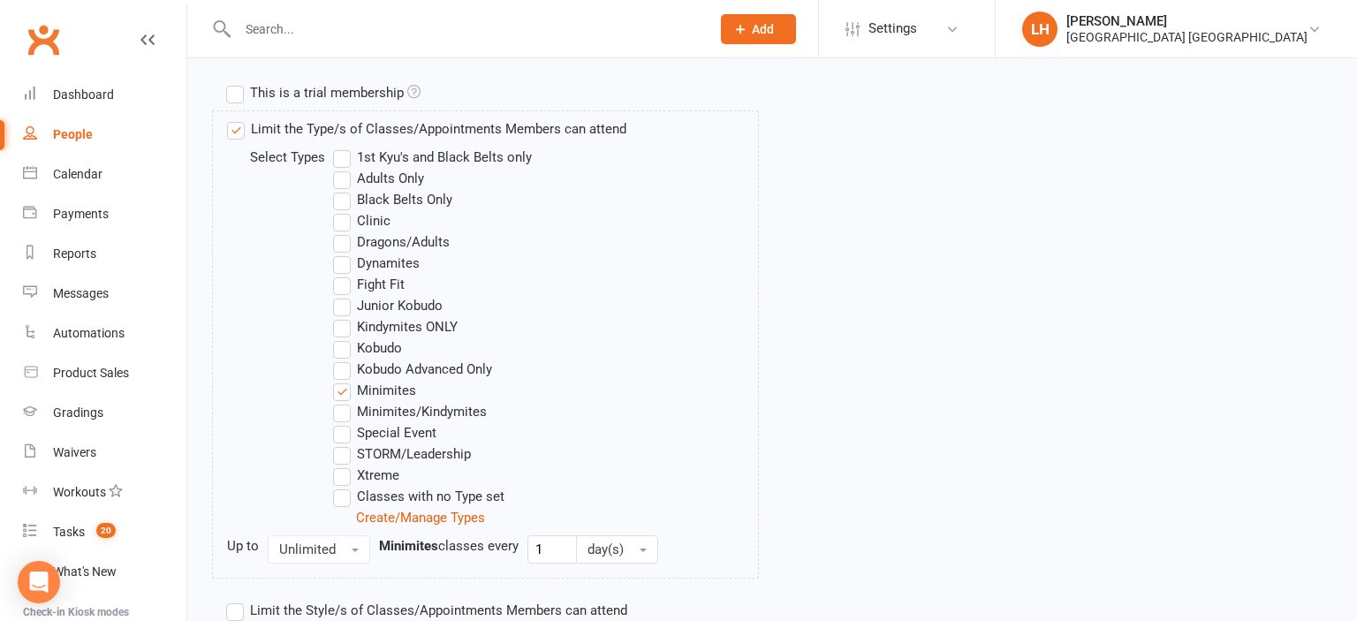
click at [342, 394] on label "Minimites" at bounding box center [374, 390] width 83 height 21
click at [342, 380] on input "Minimites" at bounding box center [338, 380] width 11 height 0
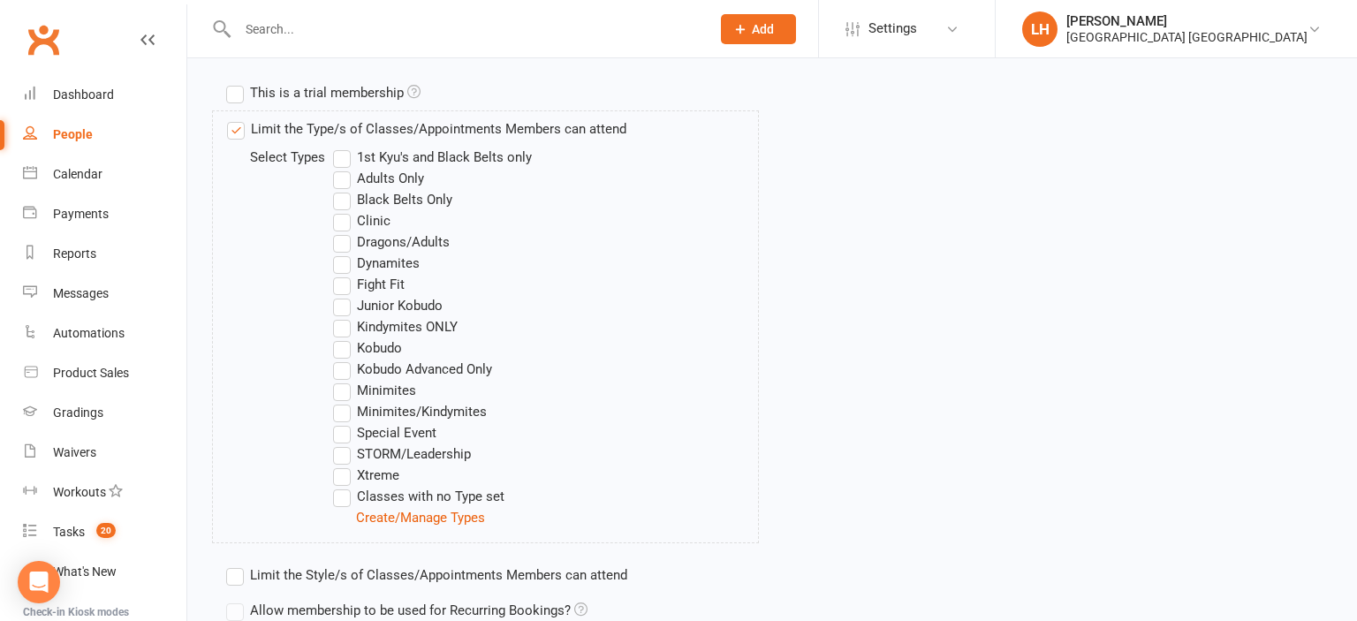
click at [340, 290] on label "Fight Fit" at bounding box center [369, 284] width 72 height 21
click at [340, 274] on input "Fight Fit" at bounding box center [338, 274] width 11 height 0
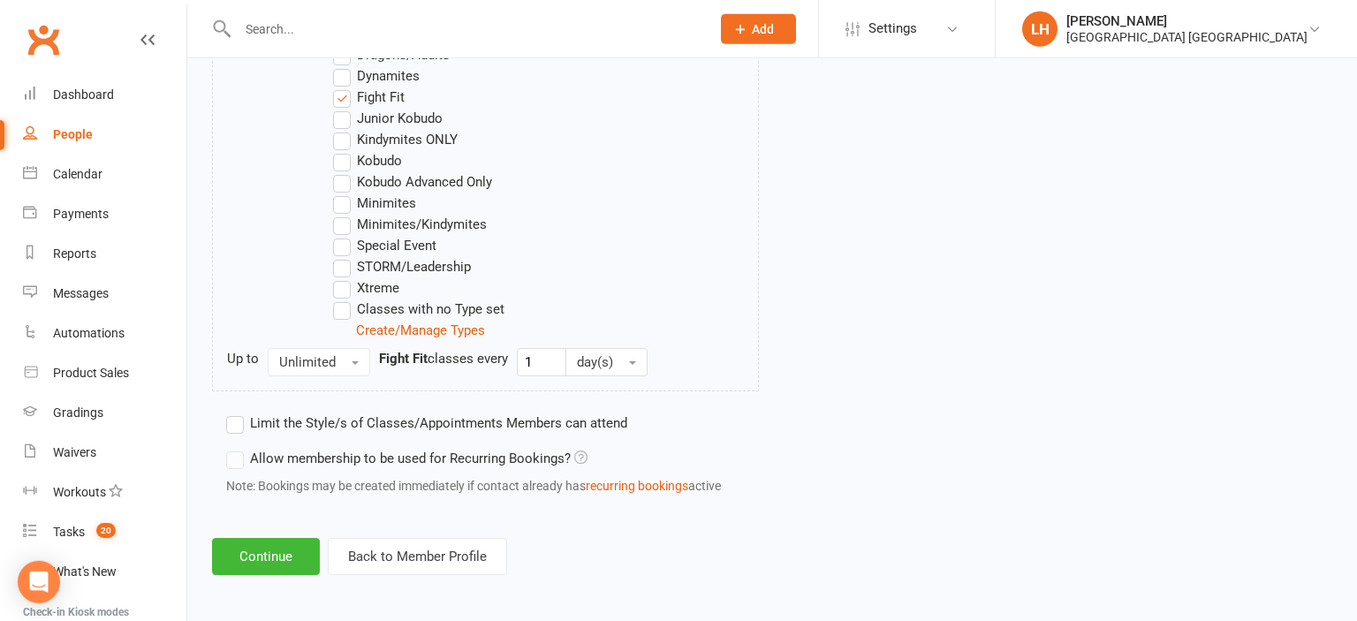
scroll to position [1027, 0]
click at [300, 559] on button "Continue" at bounding box center [266, 555] width 108 height 37
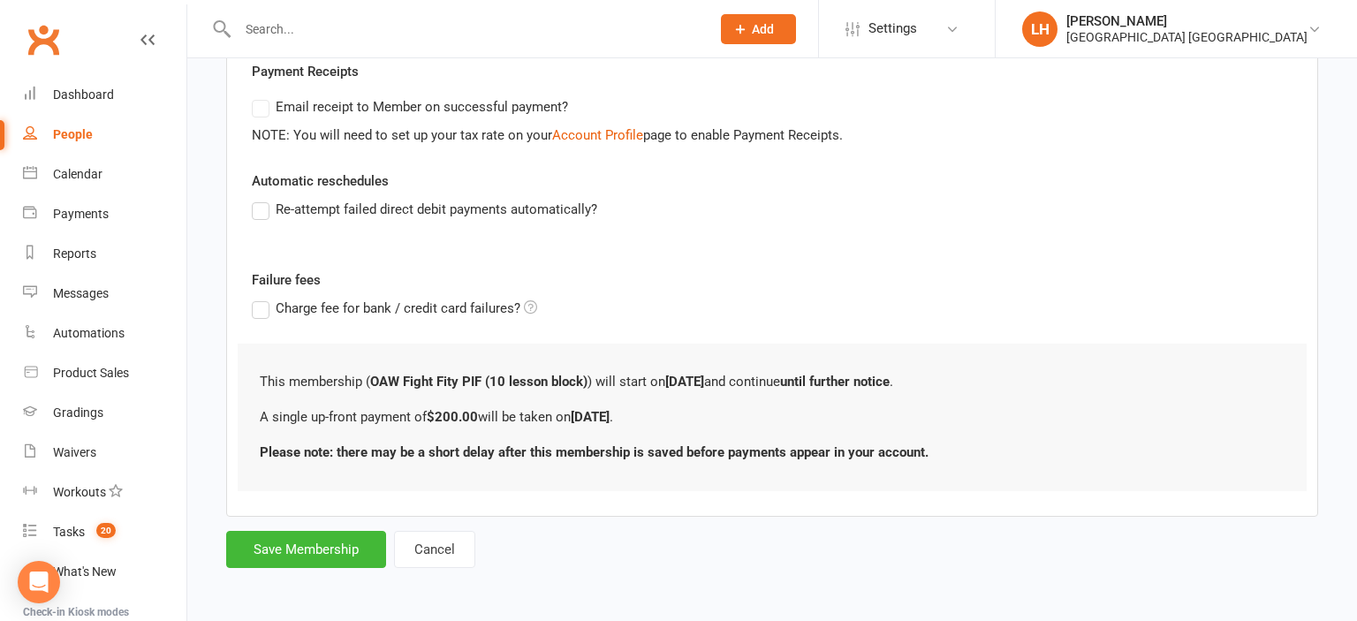
scroll to position [0, 0]
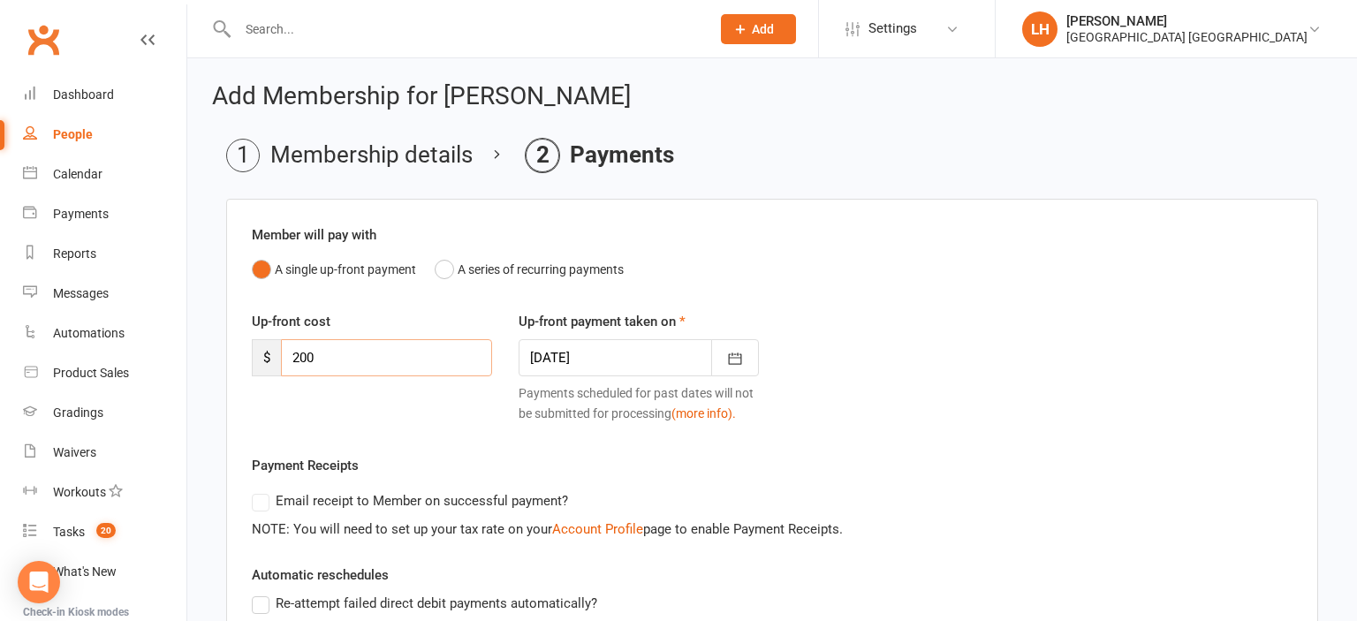
click at [383, 366] on input "200" at bounding box center [386, 357] width 211 height 37
type input "225"
click at [737, 350] on button "button" at bounding box center [735, 357] width 48 height 37
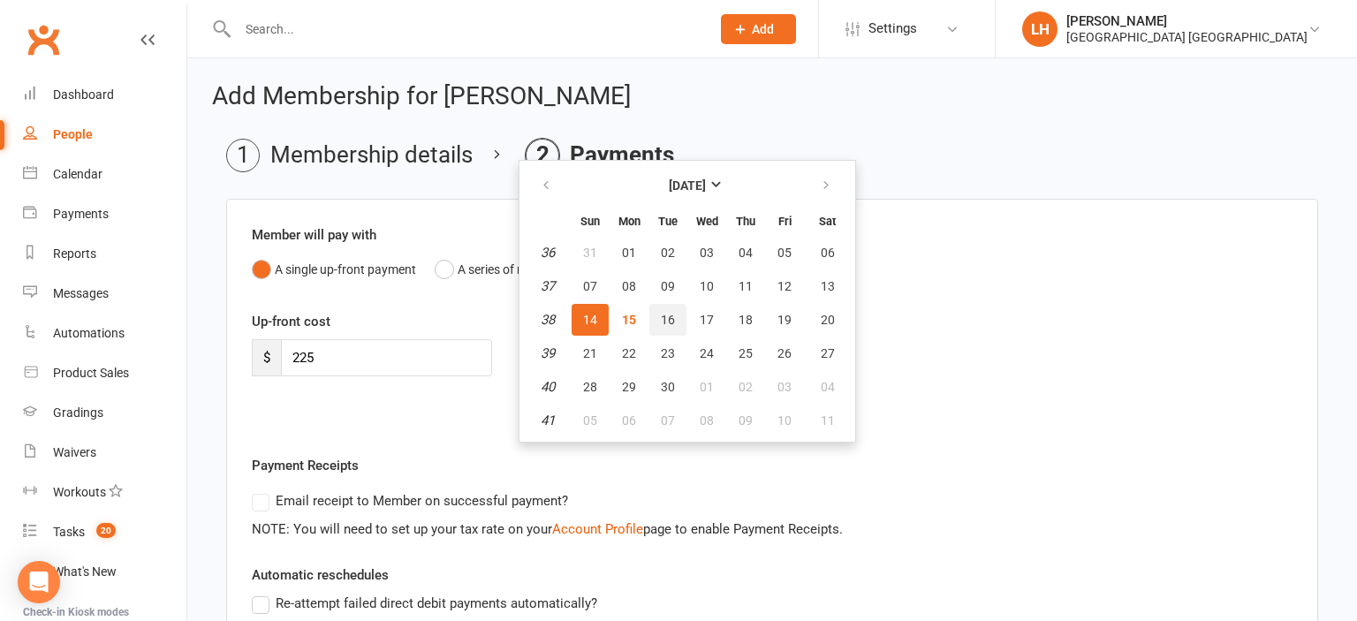
click at [662, 322] on span "16" at bounding box center [668, 320] width 14 height 14
type input "16 Sep 2025"
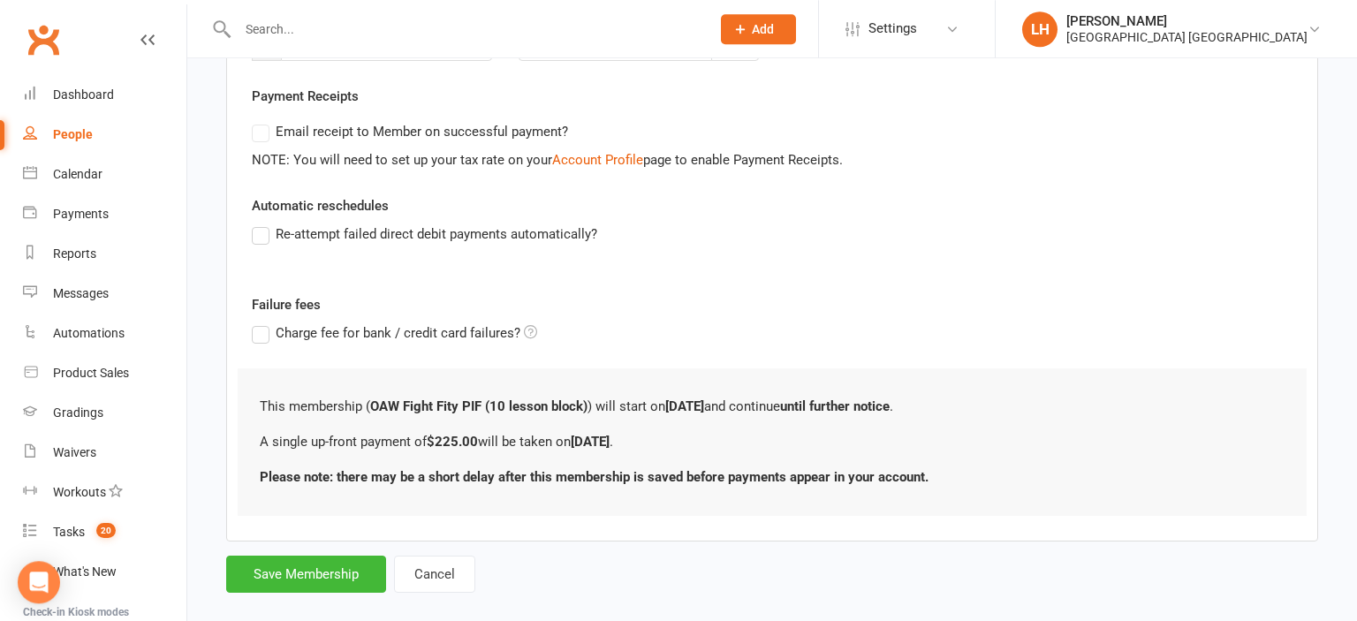
scroll to position [338, 0]
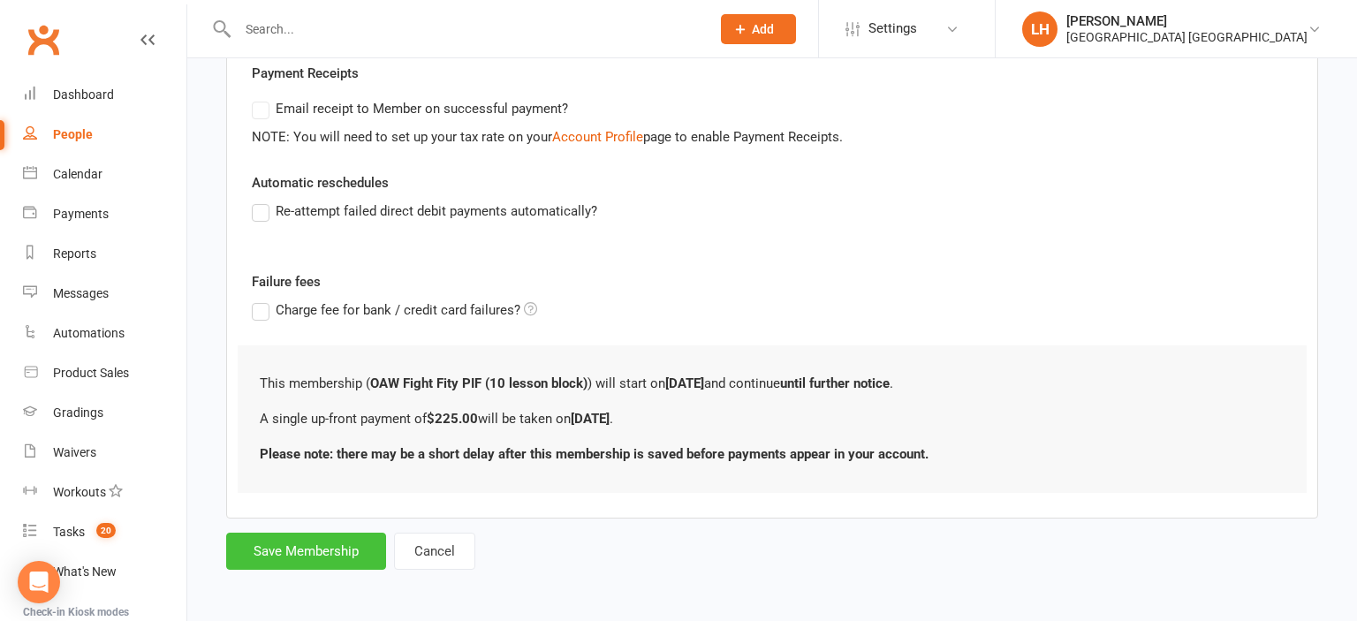
click at [304, 559] on button "Save Membership" at bounding box center [306, 551] width 160 height 37
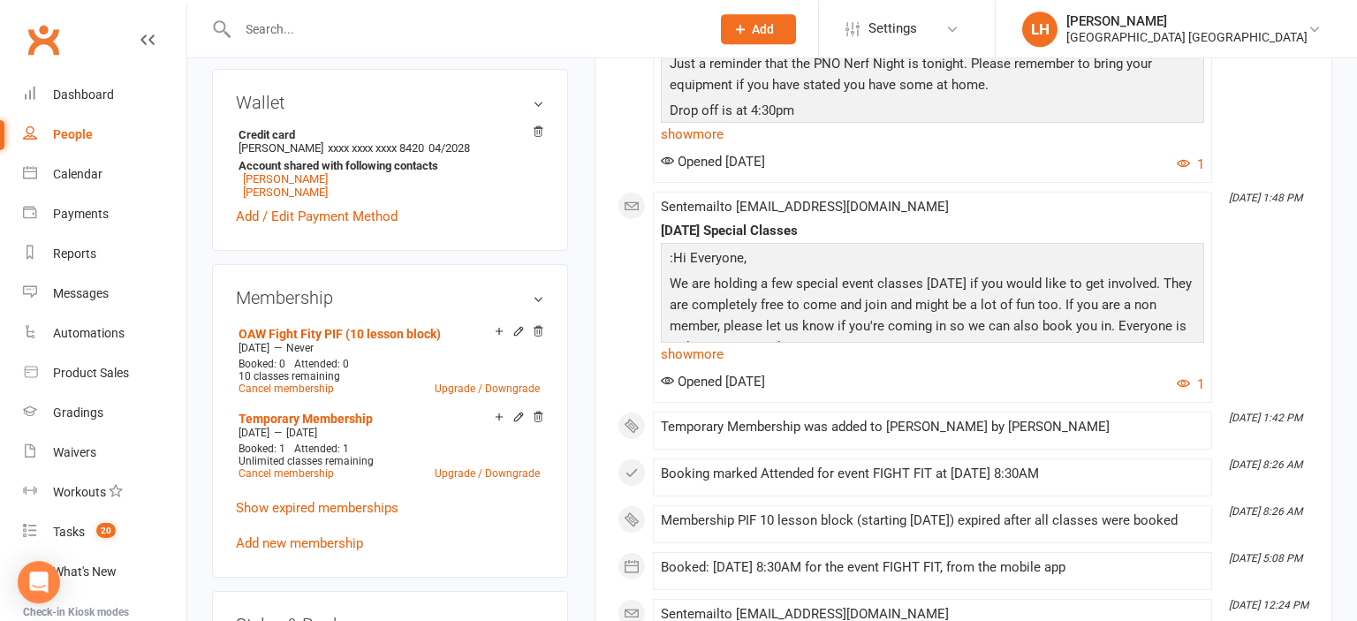
scroll to position [933, 0]
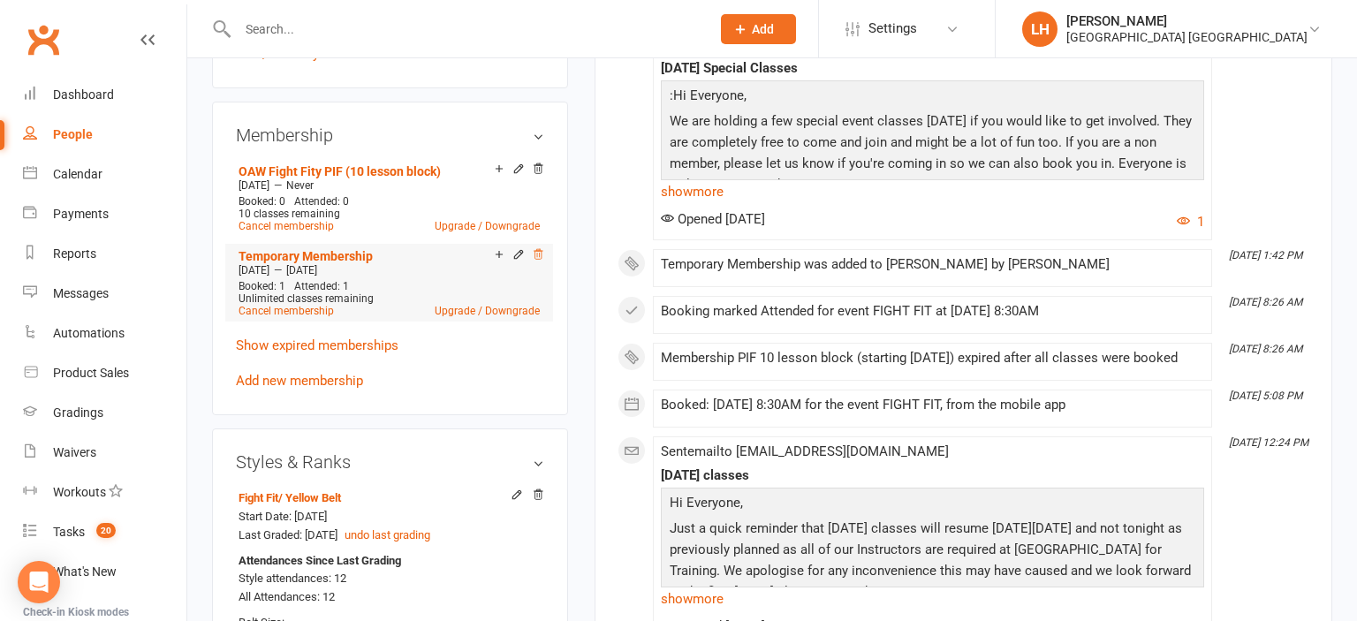
click at [539, 261] on icon at bounding box center [538, 254] width 12 height 12
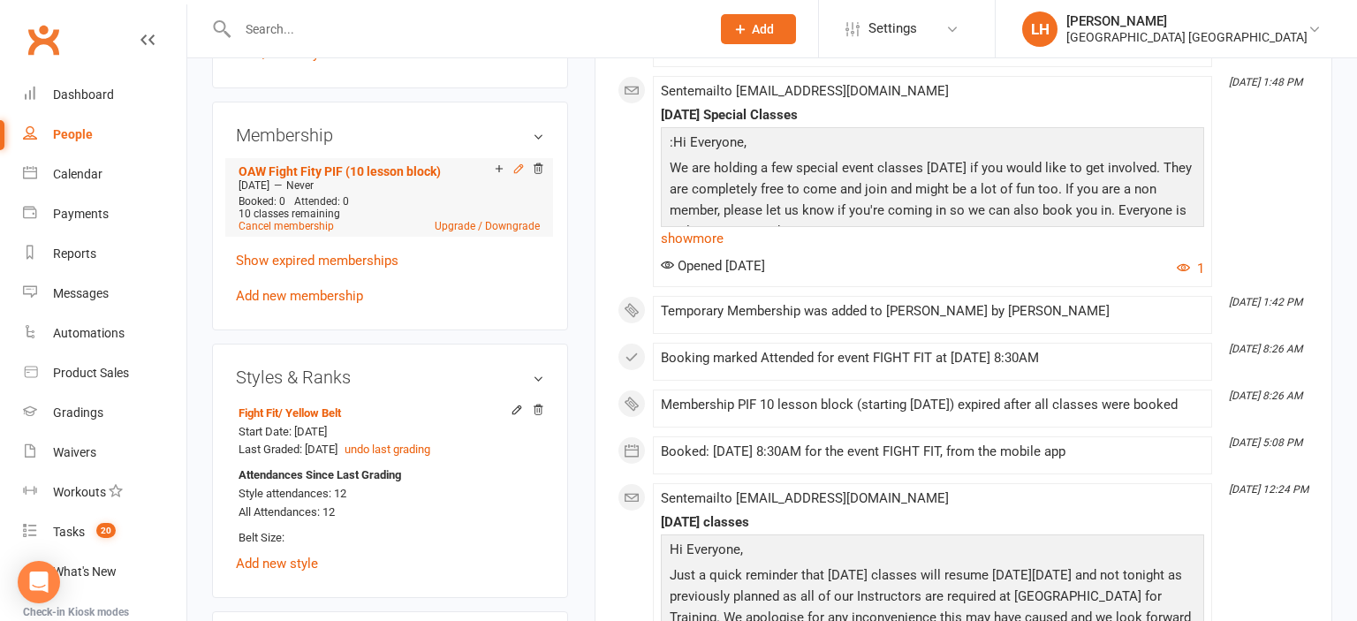
click at [516, 175] on icon at bounding box center [518, 169] width 12 height 12
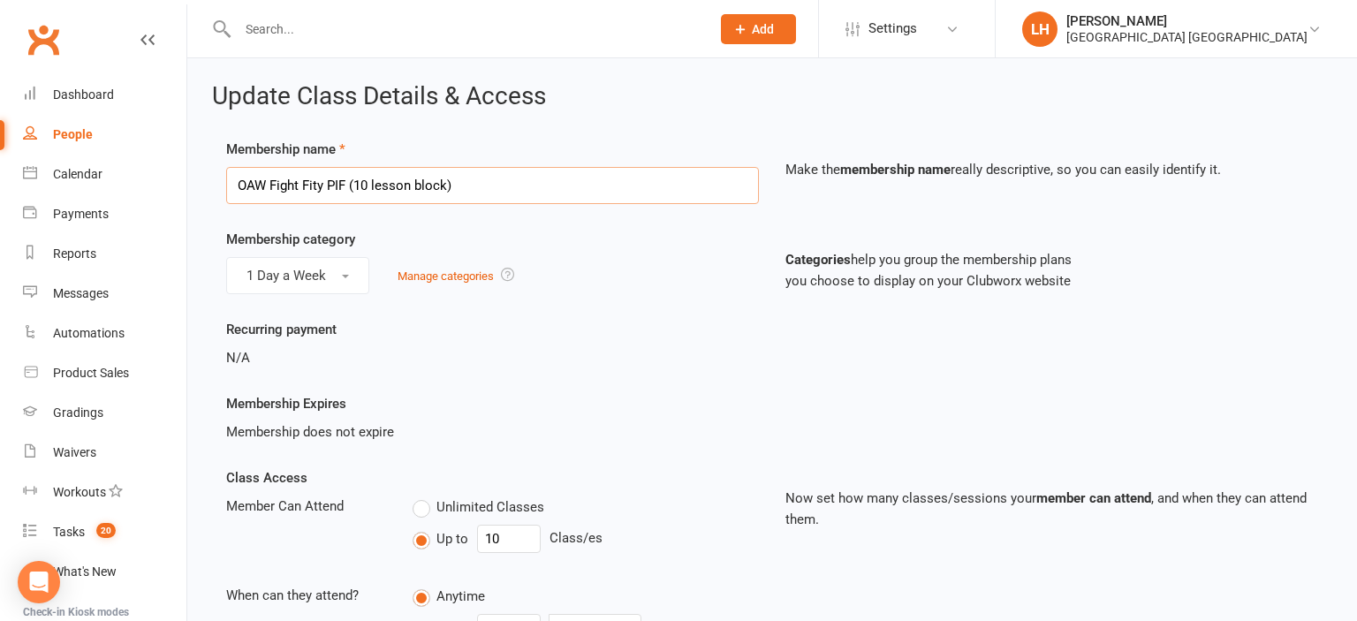
click at [322, 186] on input "OAW Fight Fity PIF (10 lesson block)" at bounding box center [492, 185] width 533 height 37
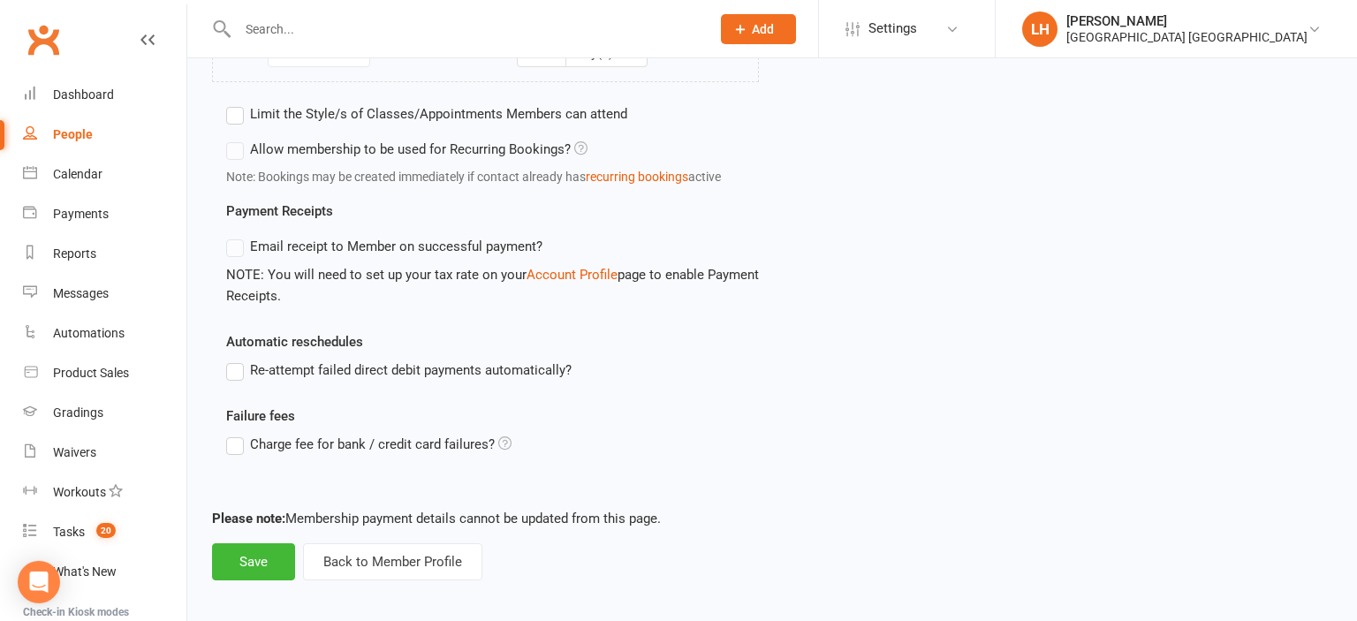
scroll to position [1127, 0]
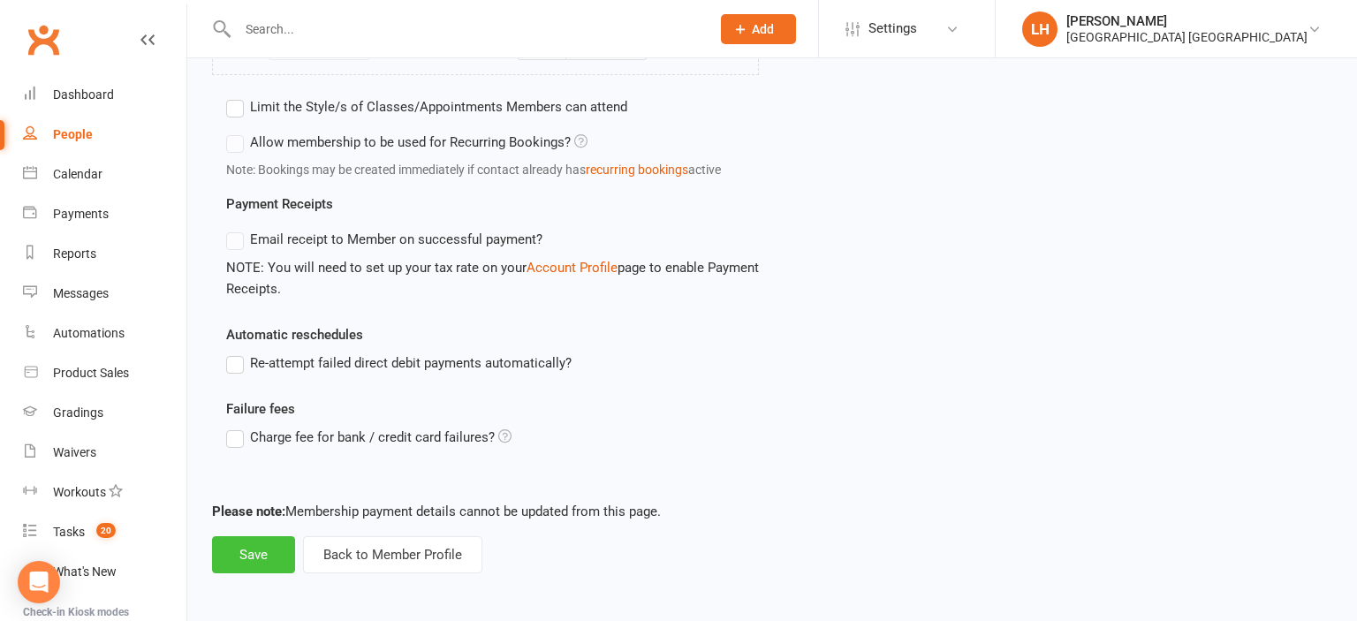
type input "OAW Fight Fit PIF (10 lesson block)"
click at [262, 549] on button "Save" at bounding box center [253, 554] width 83 height 37
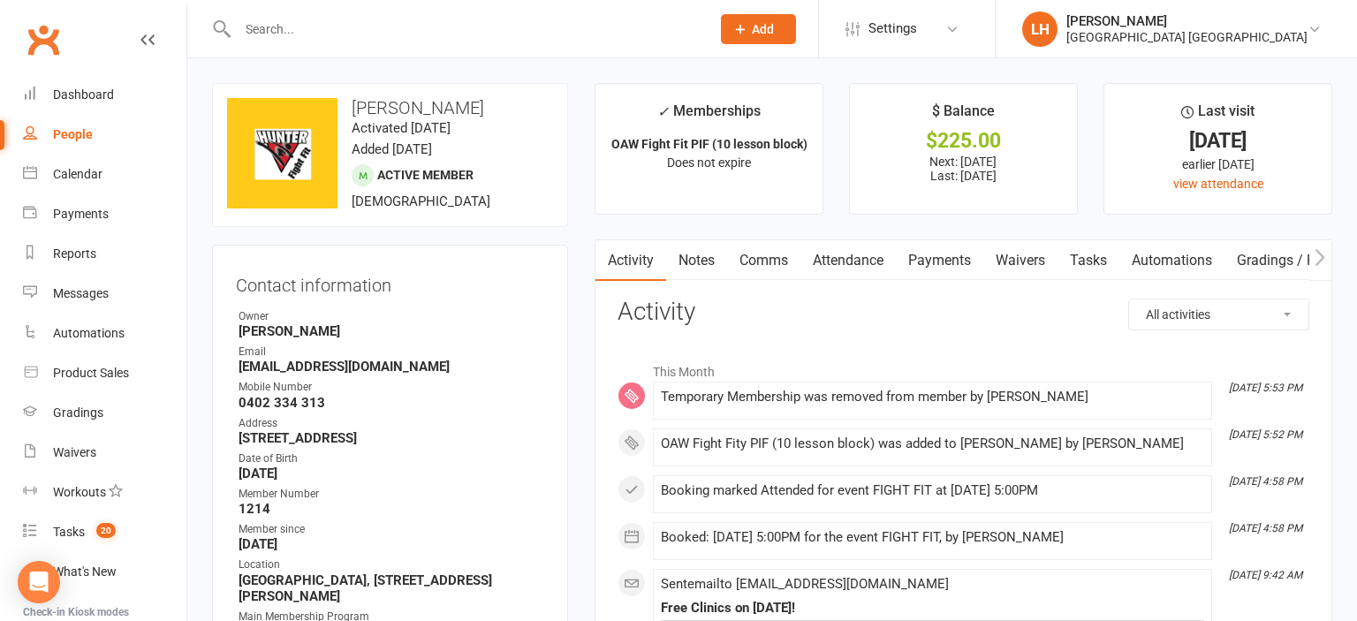
click at [942, 259] on link "Payments" at bounding box center [939, 260] width 87 height 41
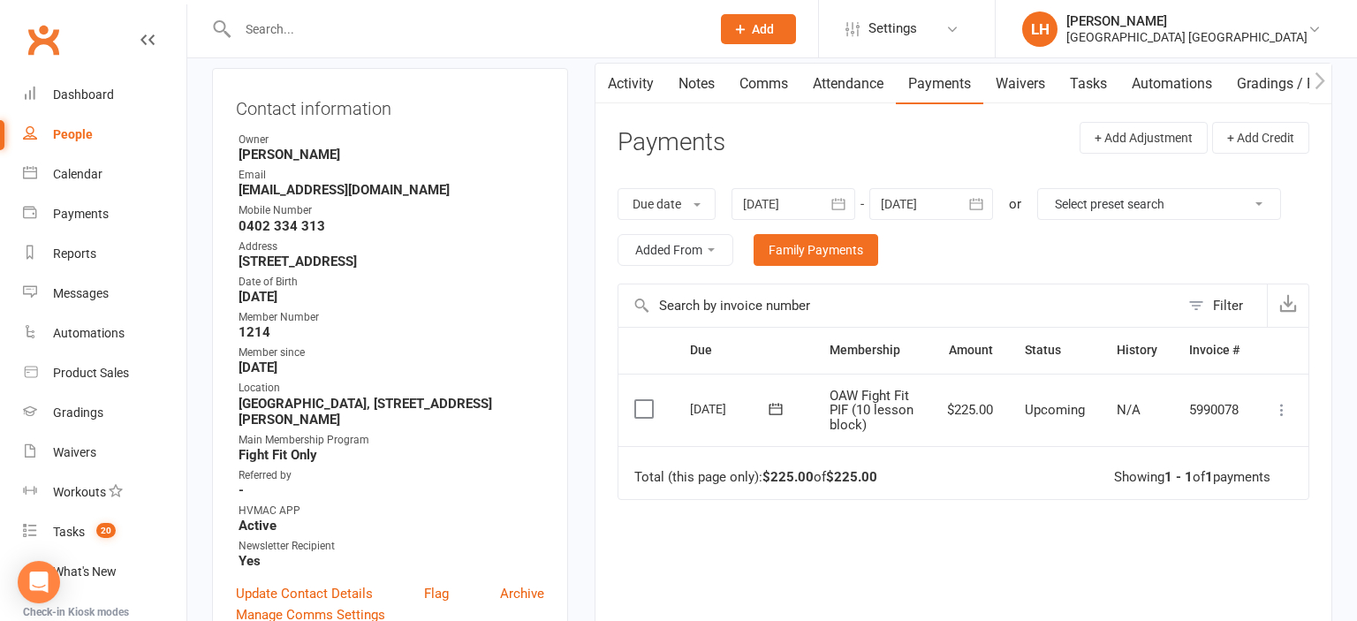
scroll to position [373, 0]
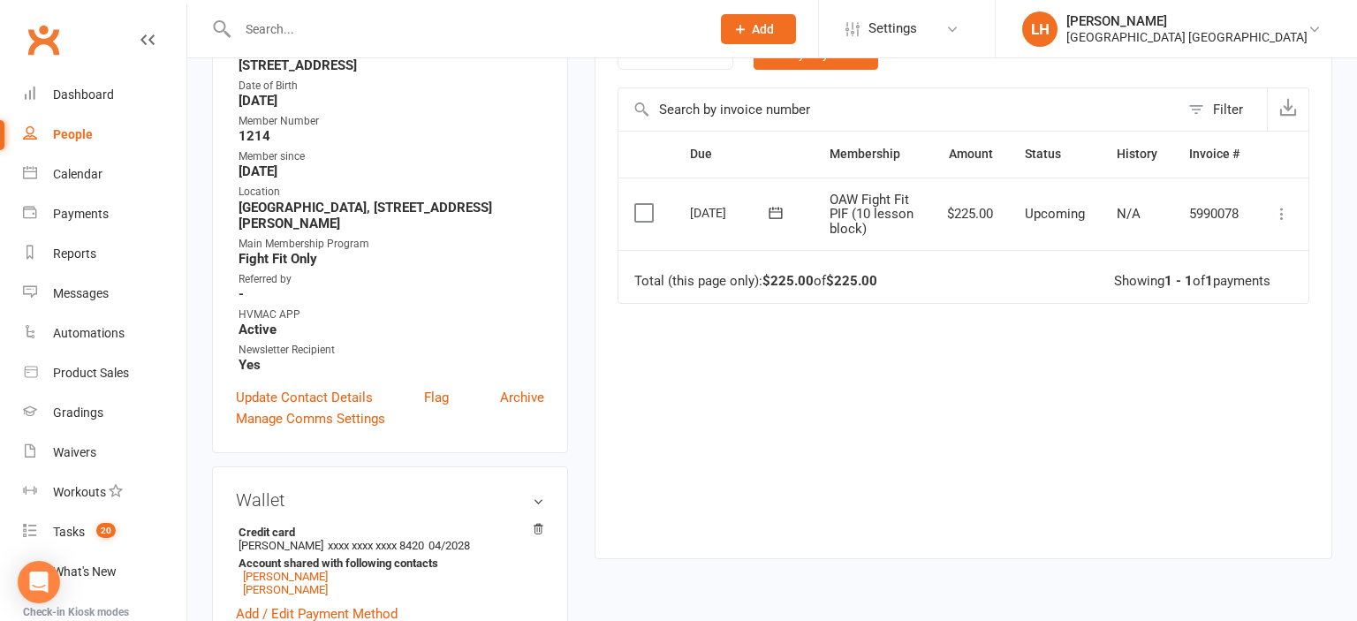
click at [1277, 209] on icon at bounding box center [1282, 214] width 18 height 18
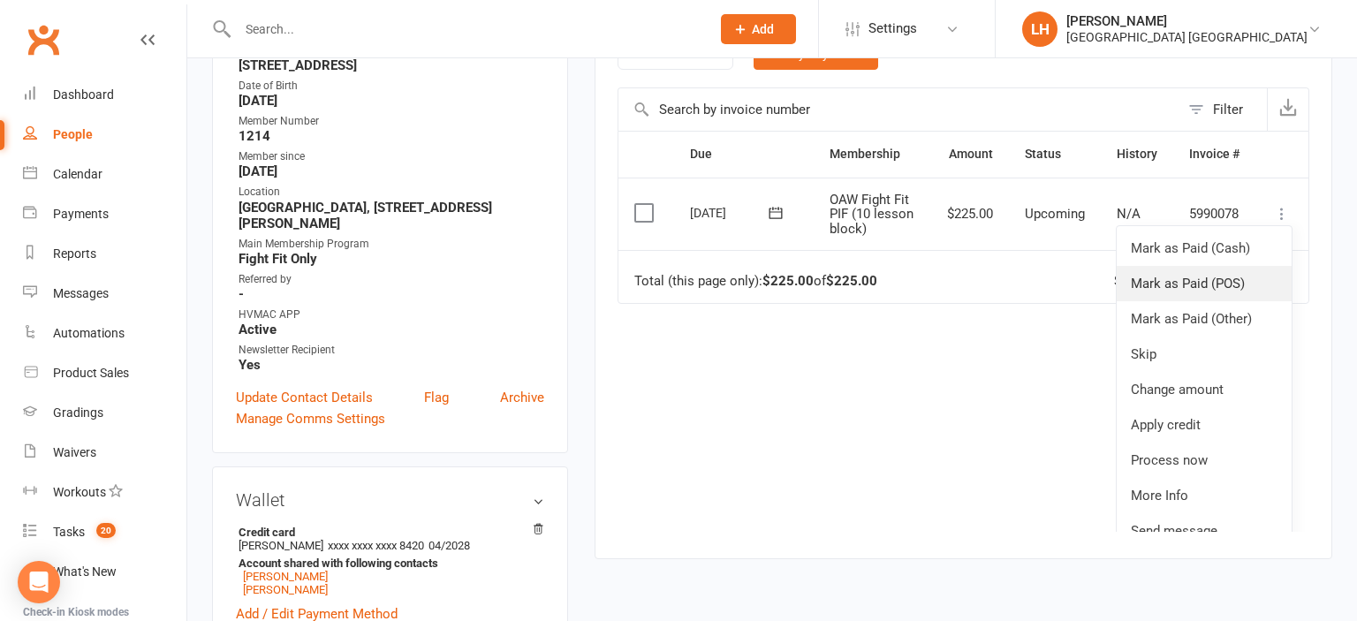
click at [1253, 275] on link "Mark as Paid (POS)" at bounding box center [1204, 283] width 175 height 35
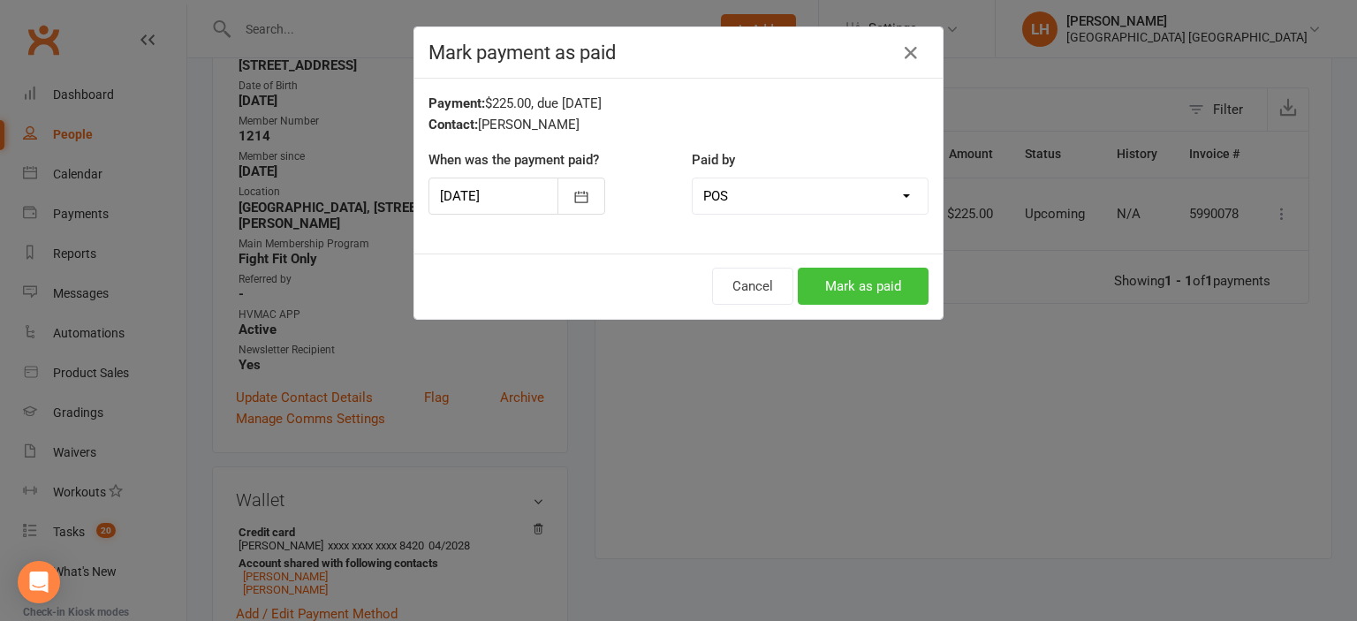
click at [880, 287] on button "Mark as paid" at bounding box center [863, 286] width 131 height 37
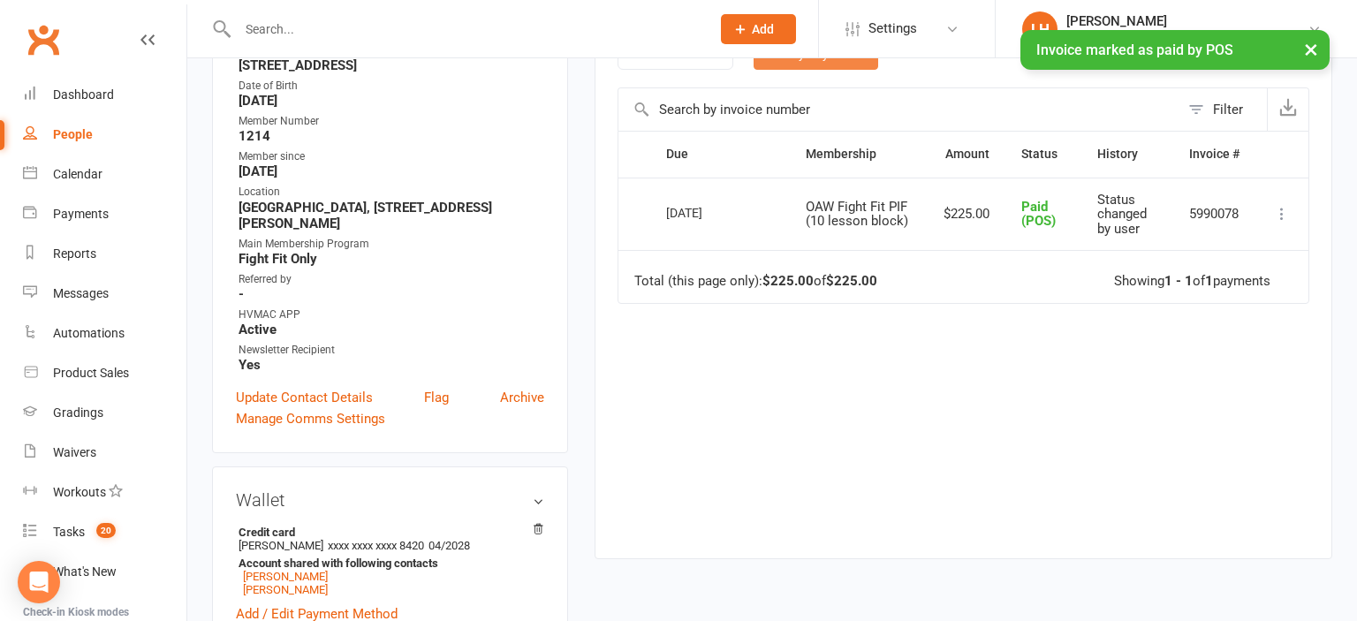
scroll to position [0, 0]
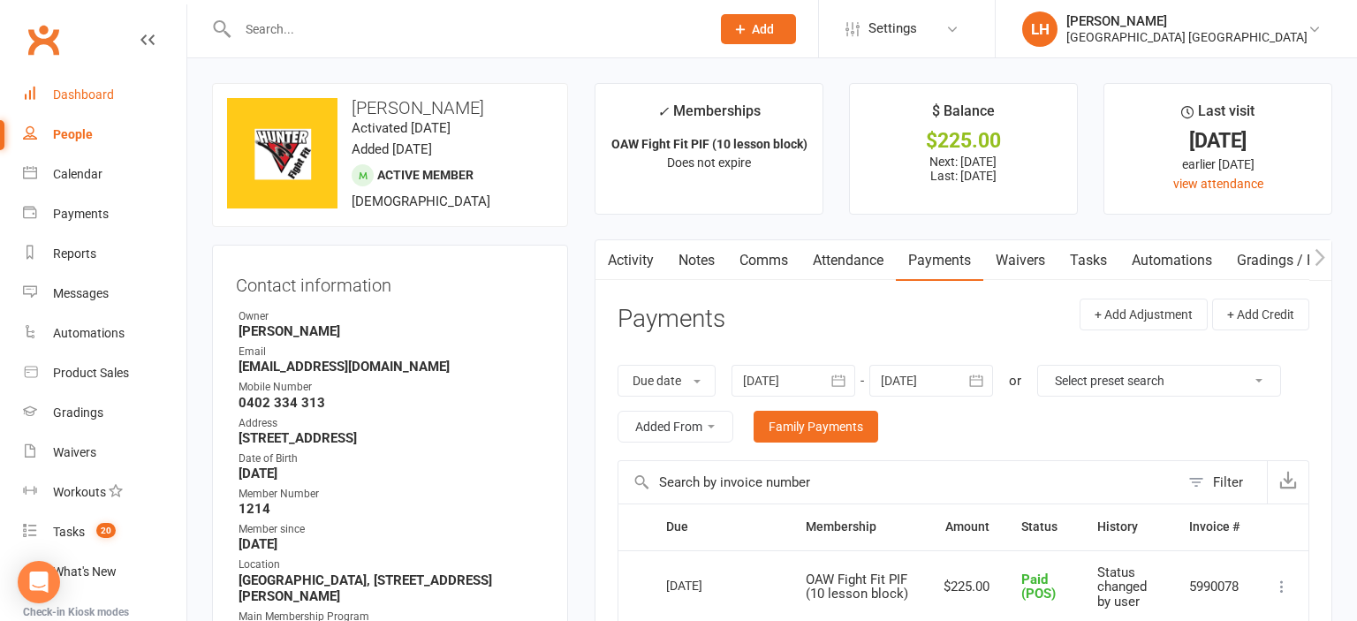
click at [110, 97] on div "Dashboard" at bounding box center [83, 94] width 61 height 14
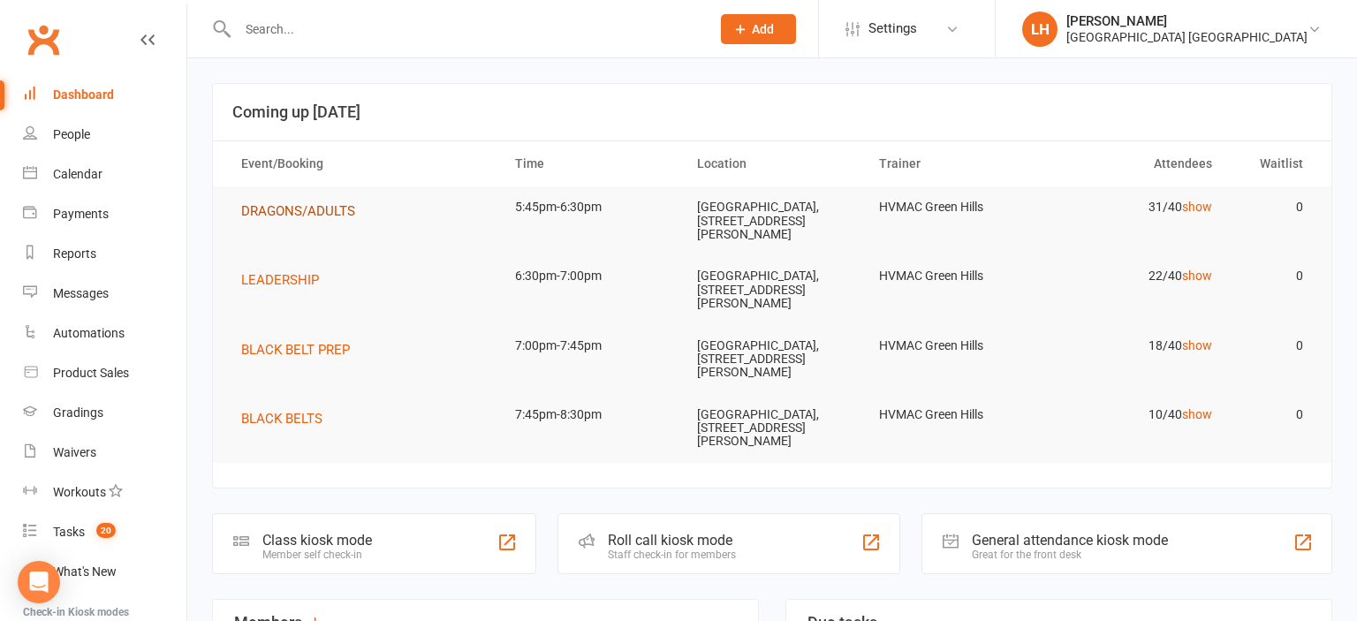
click at [292, 212] on span "DRAGONS/ADULTS" at bounding box center [298, 211] width 114 height 16
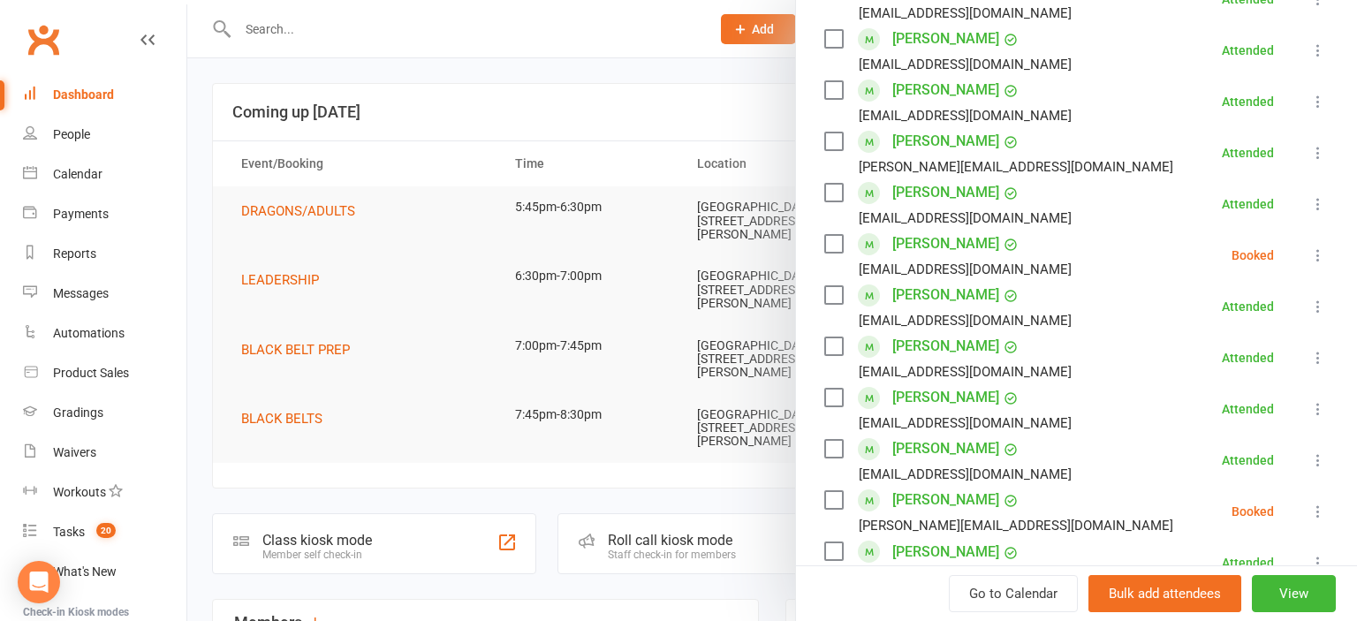
scroll to position [682, 0]
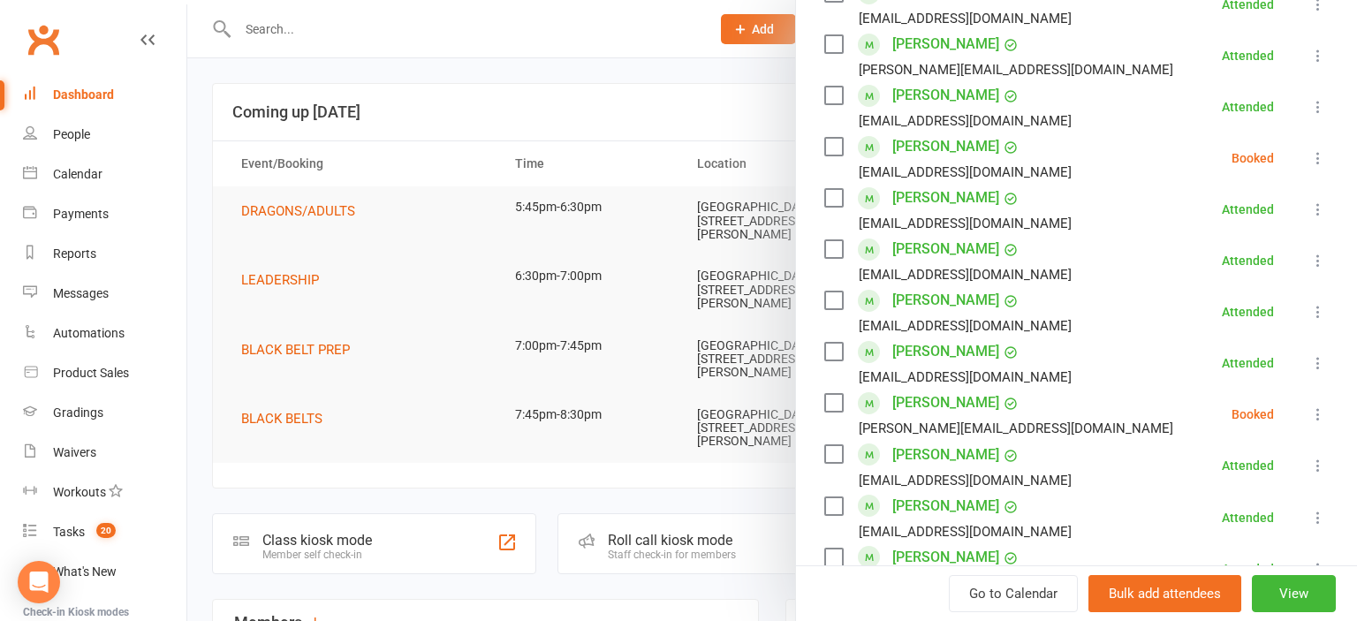
click at [441, 102] on div at bounding box center [772, 310] width 1170 height 621
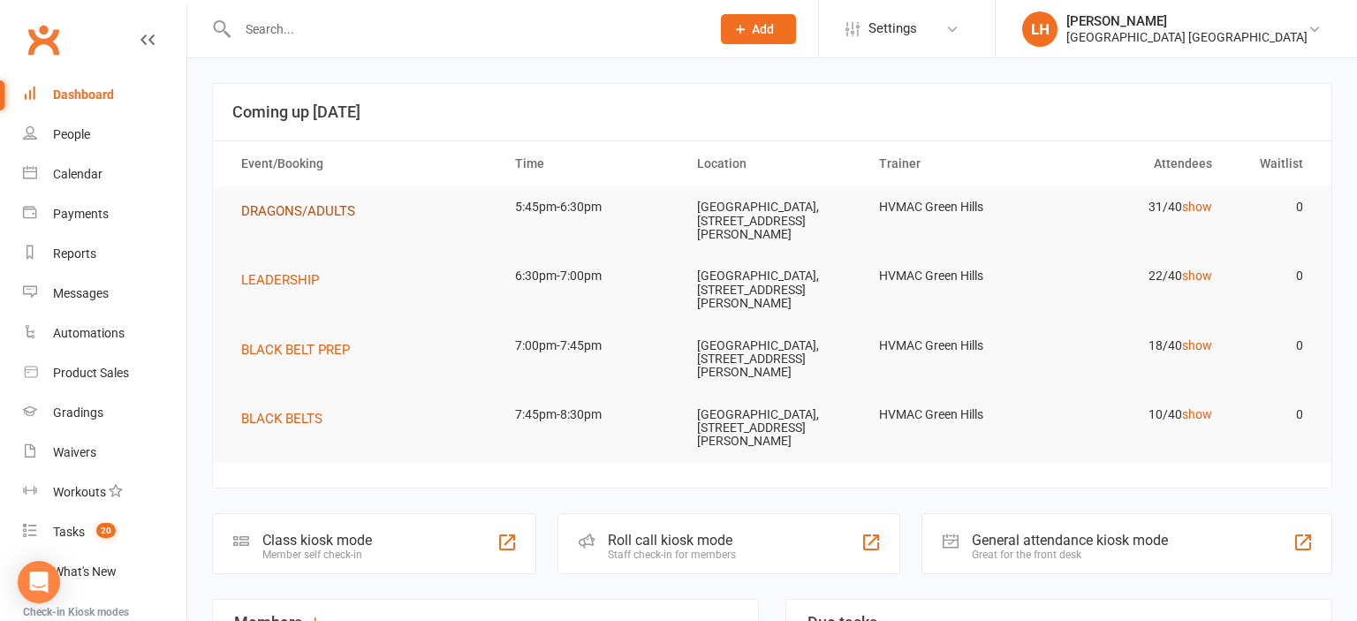
click at [313, 215] on span "DRAGONS/ADULTS" at bounding box center [298, 211] width 114 height 16
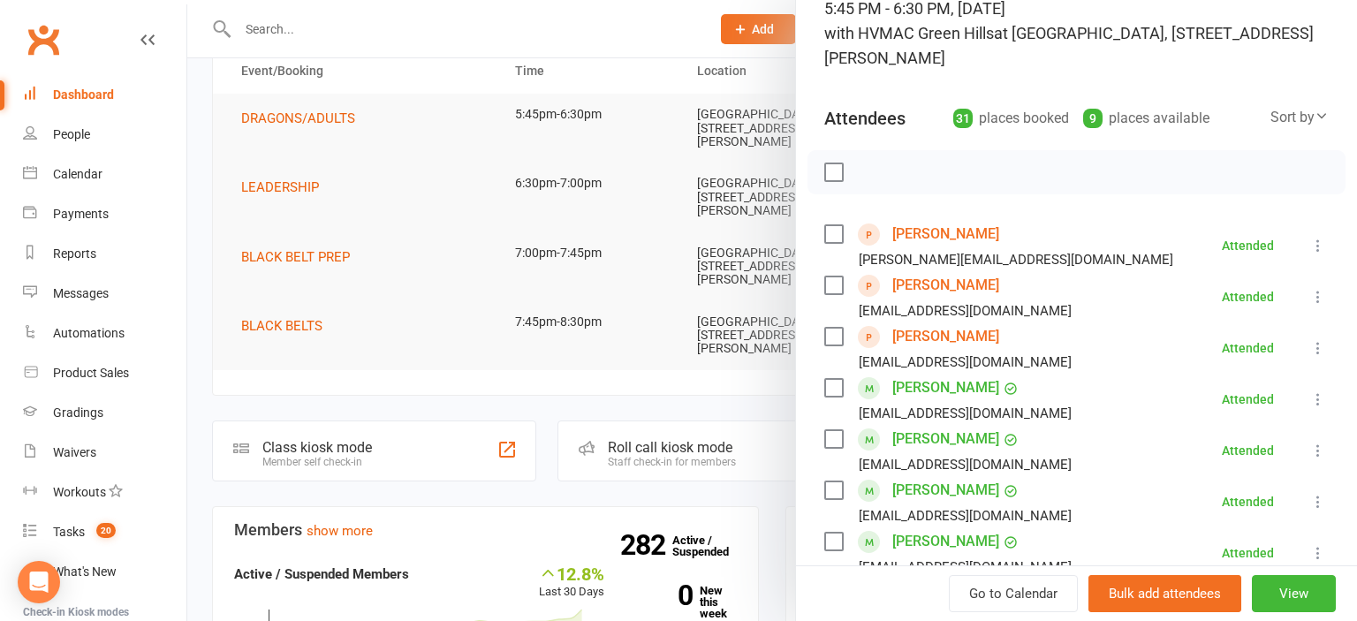
scroll to position [0, 0]
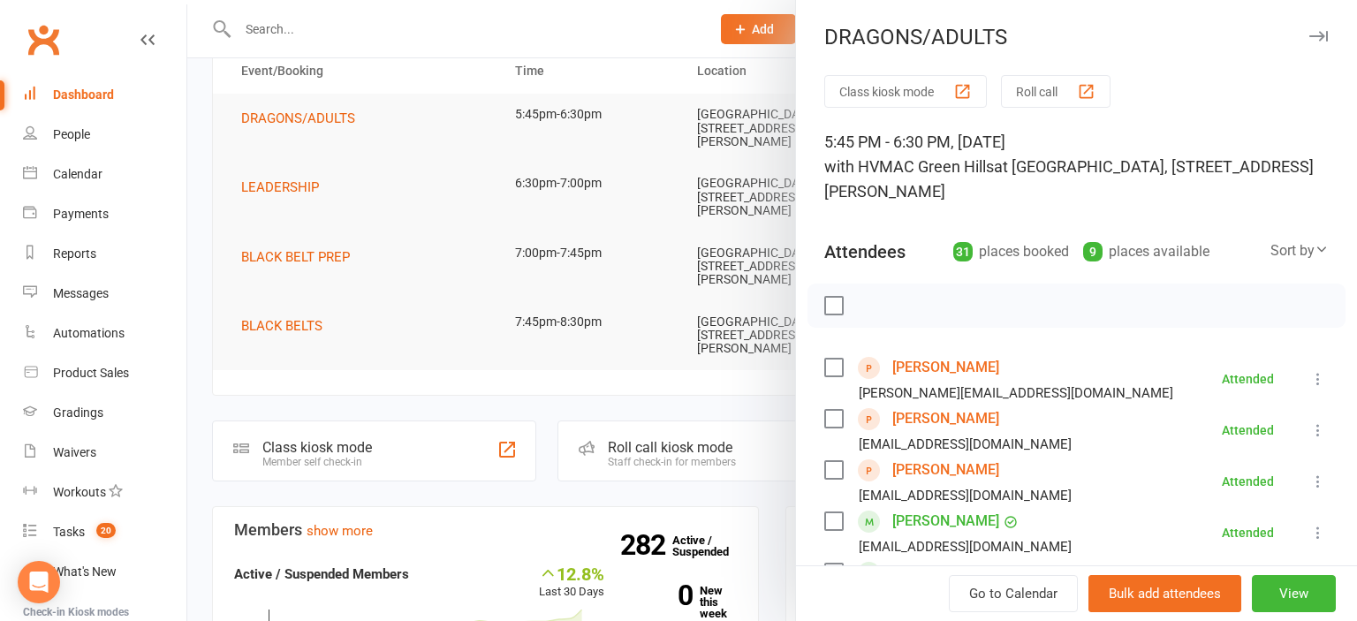
click at [440, 173] on div at bounding box center [772, 310] width 1170 height 621
